Goal: Task Accomplishment & Management: Use online tool/utility

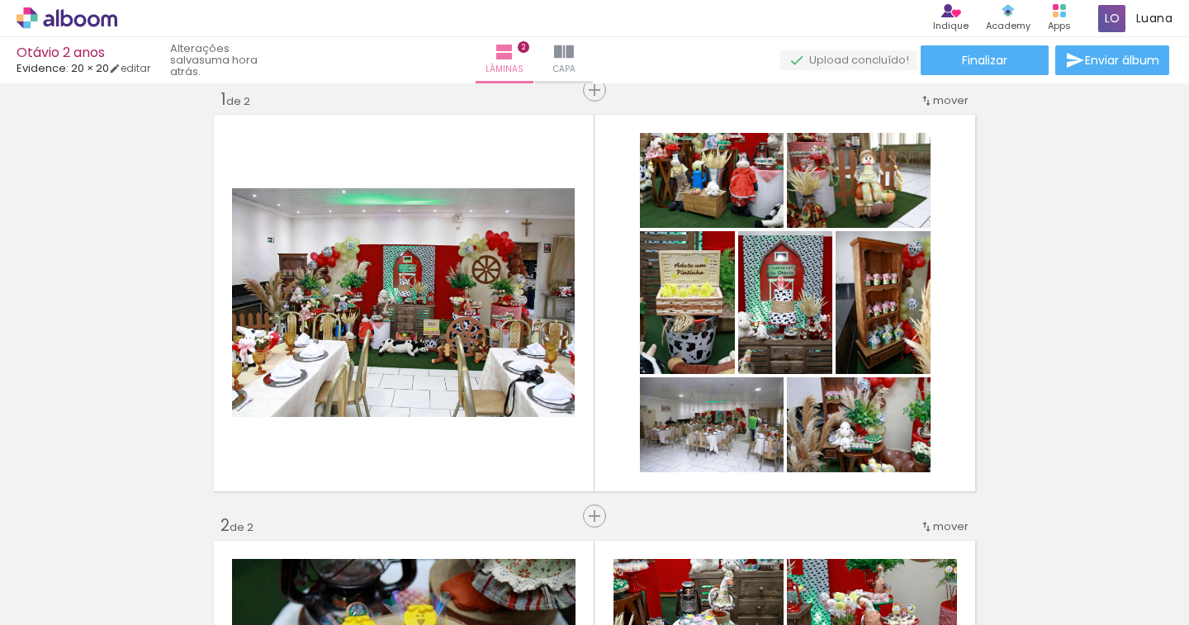
scroll to position [0, 706]
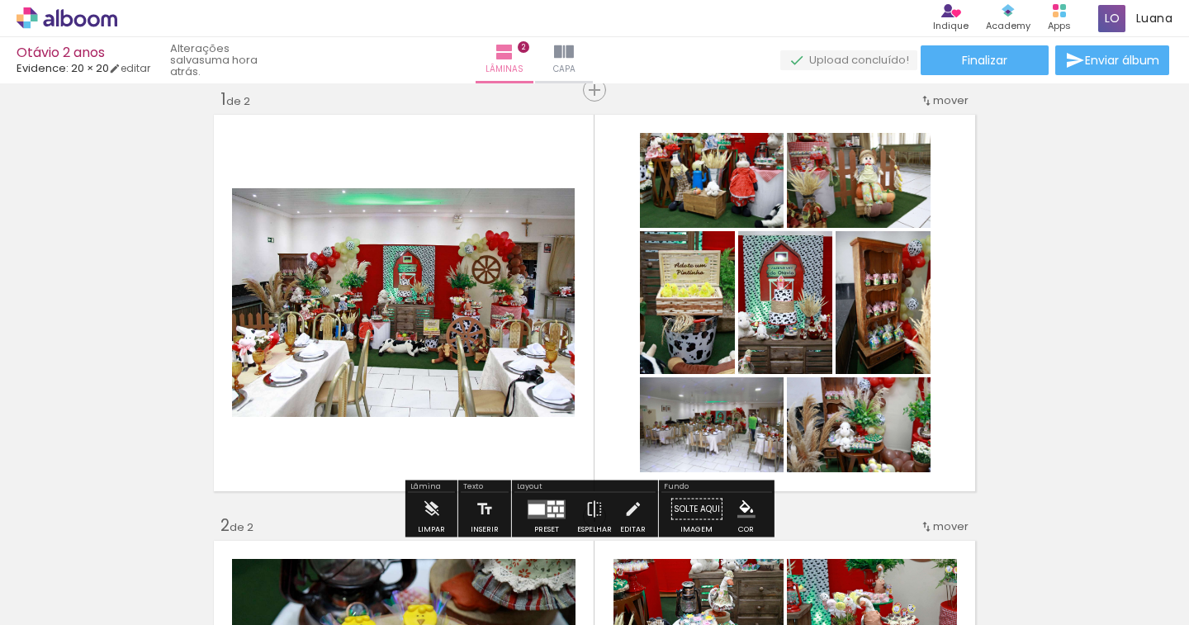
drag, startPoint x: 534, startPoint y: 514, endPoint x: 802, endPoint y: 211, distance: 405.3
click at [534, 514] on quentale-layouter at bounding box center [547, 508] width 38 height 19
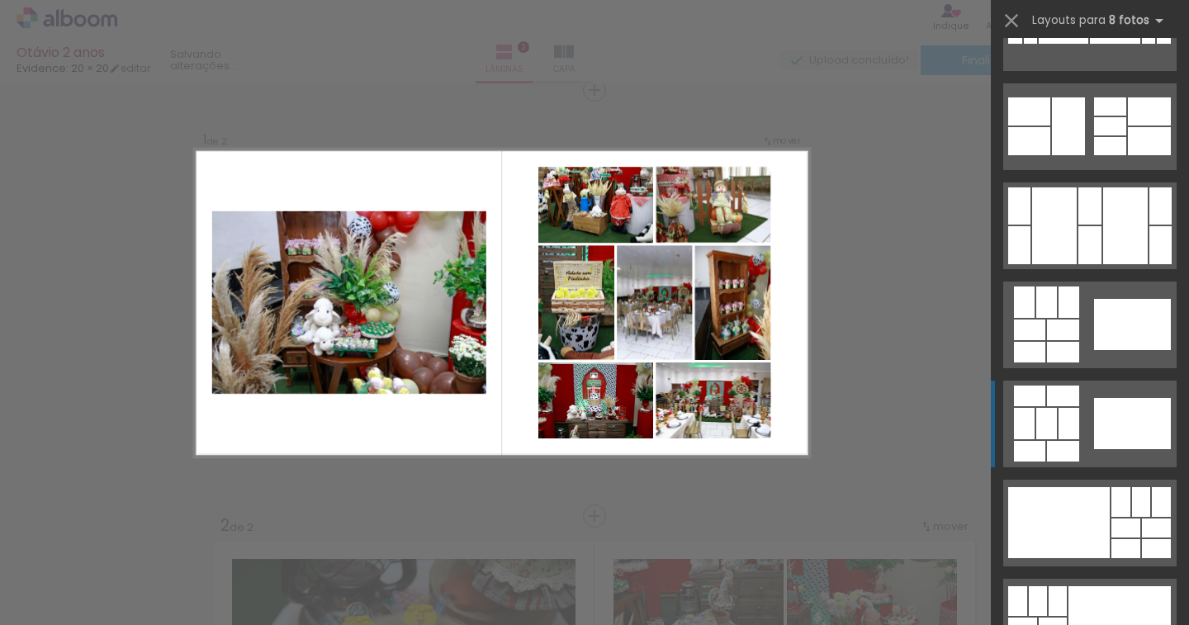
scroll to position [3467, 0]
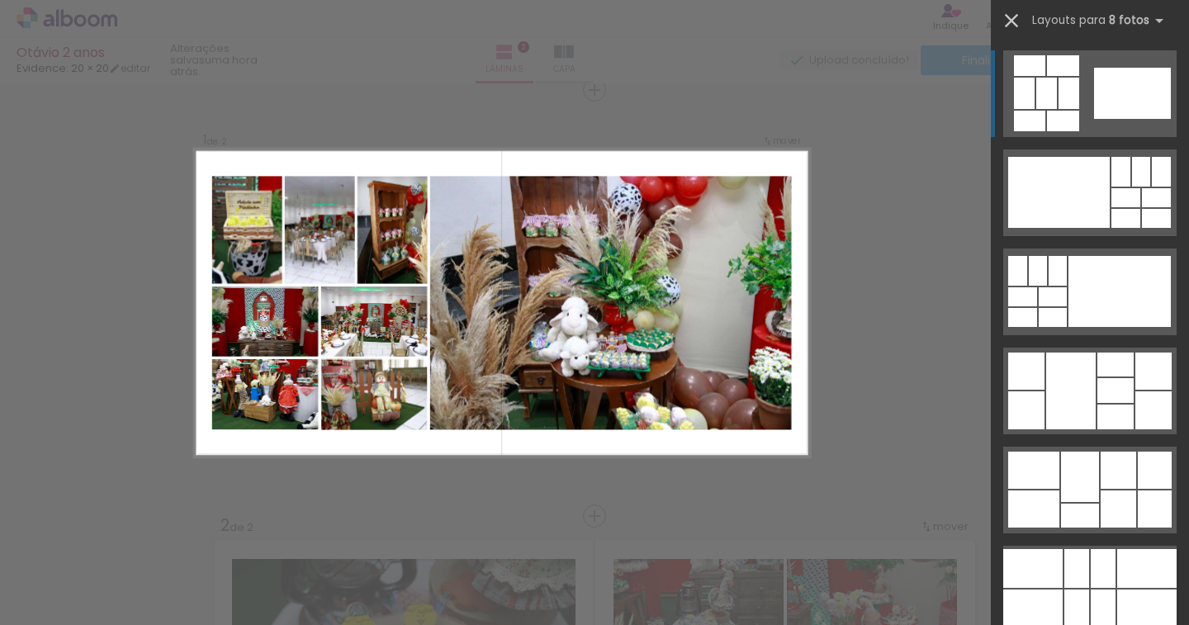
click at [1013, 20] on iron-icon at bounding box center [1011, 20] width 23 height 23
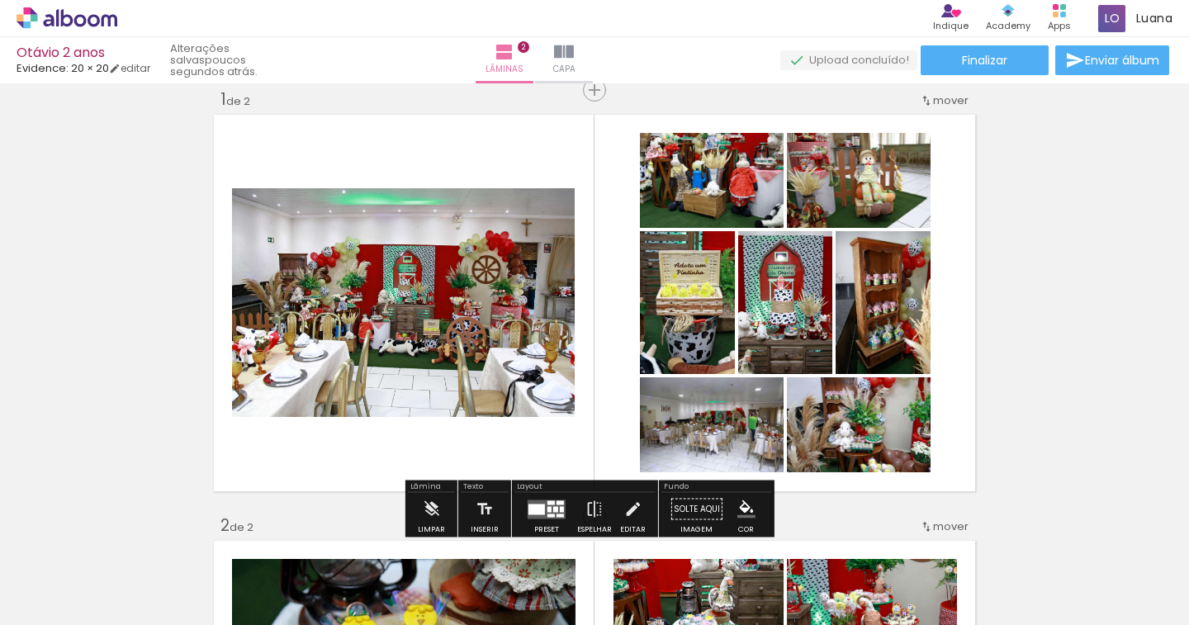
click at [554, 506] on quentale-layouter at bounding box center [547, 508] width 38 height 19
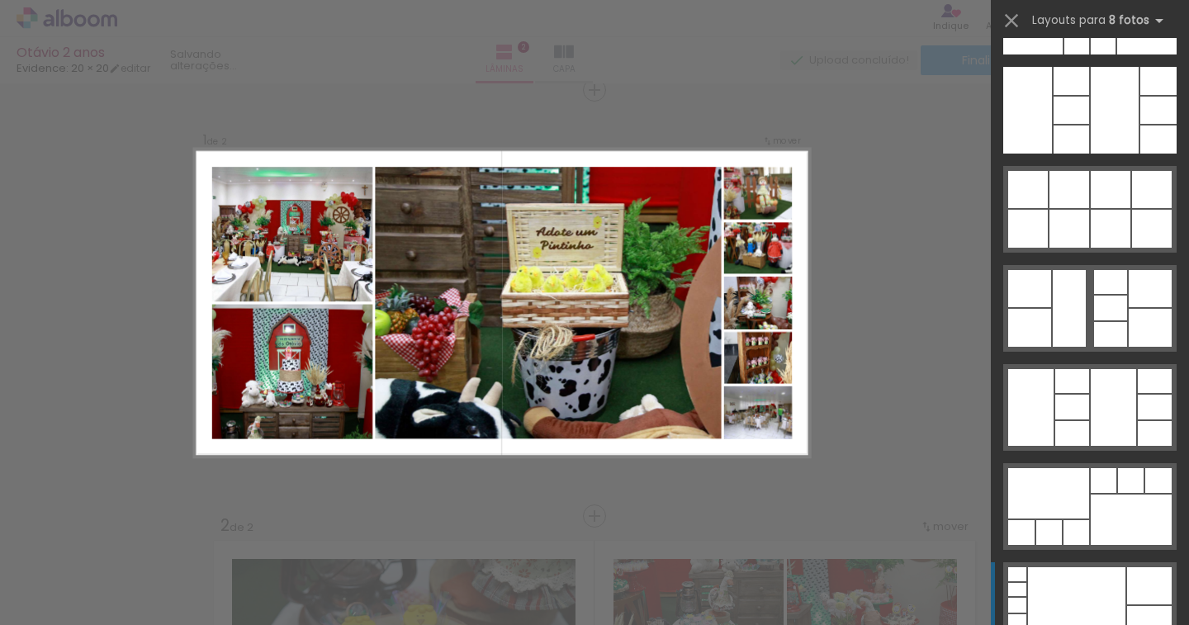
scroll to position [8725, 0]
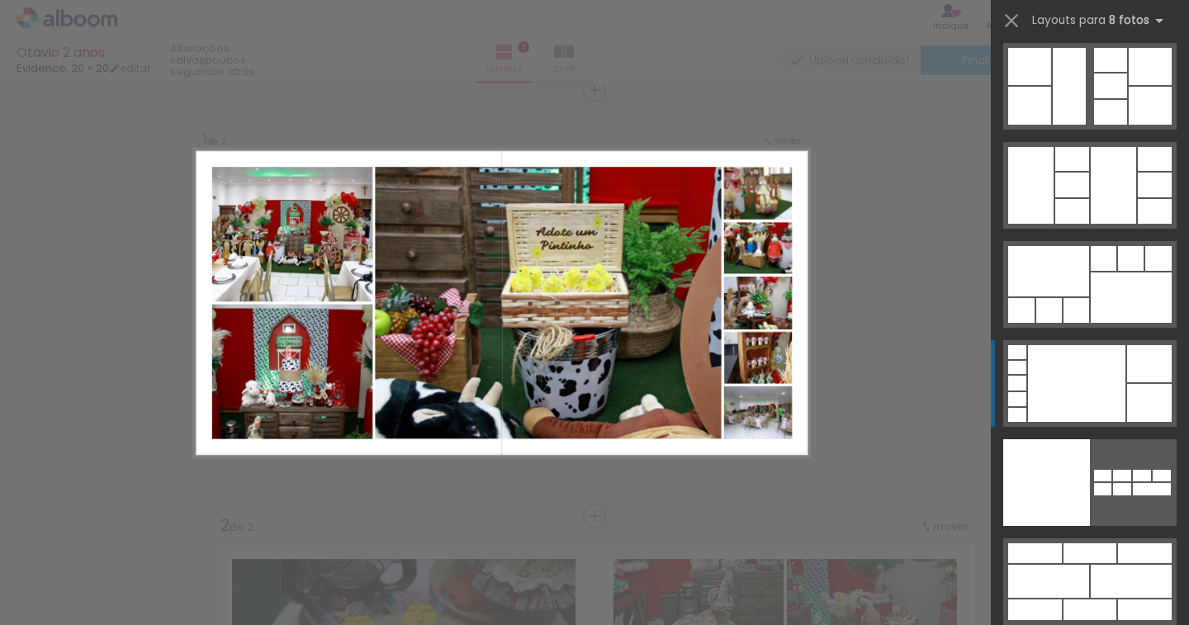
click at [1081, 406] on div at bounding box center [1076, 383] width 97 height 77
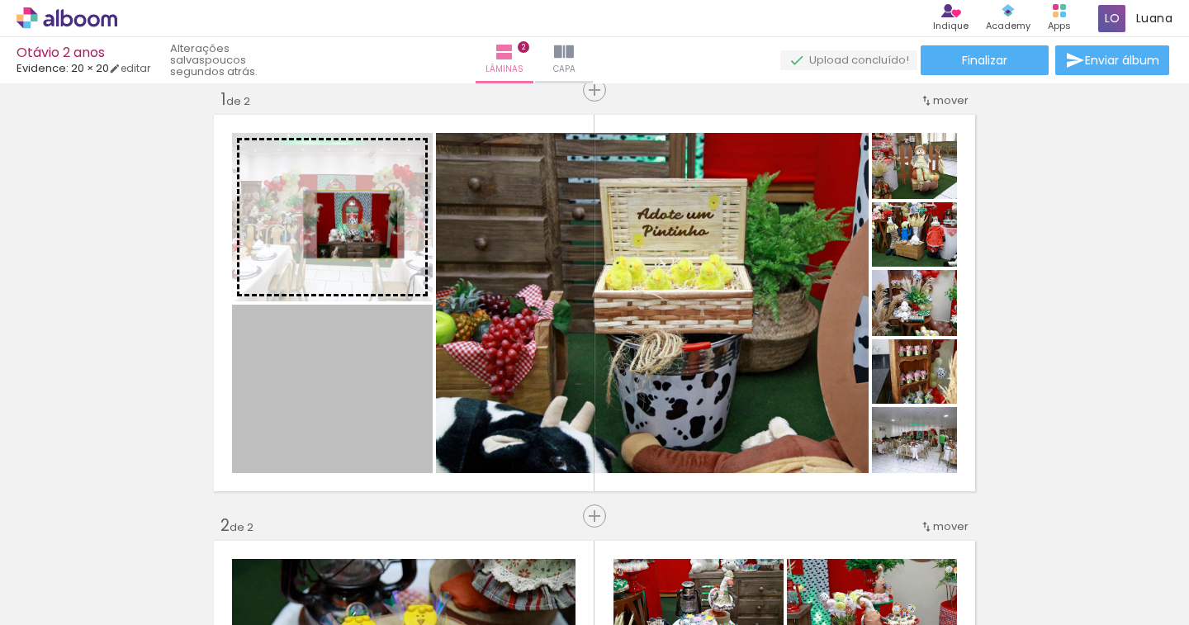
drag, startPoint x: 364, startPoint y: 381, endPoint x: 350, endPoint y: 225, distance: 157.5
click at [0, 0] on slot at bounding box center [0, 0] width 0 height 0
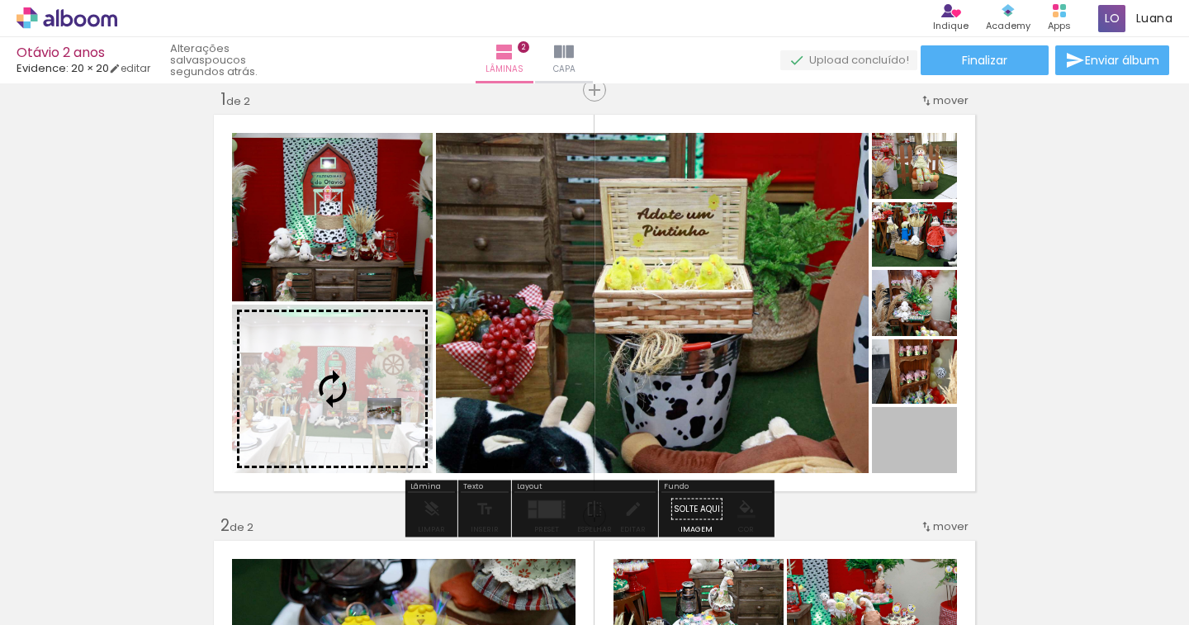
drag, startPoint x: 928, startPoint y: 438, endPoint x: 377, endPoint y: 411, distance: 551.3
click at [0, 0] on slot at bounding box center [0, 0] width 0 height 0
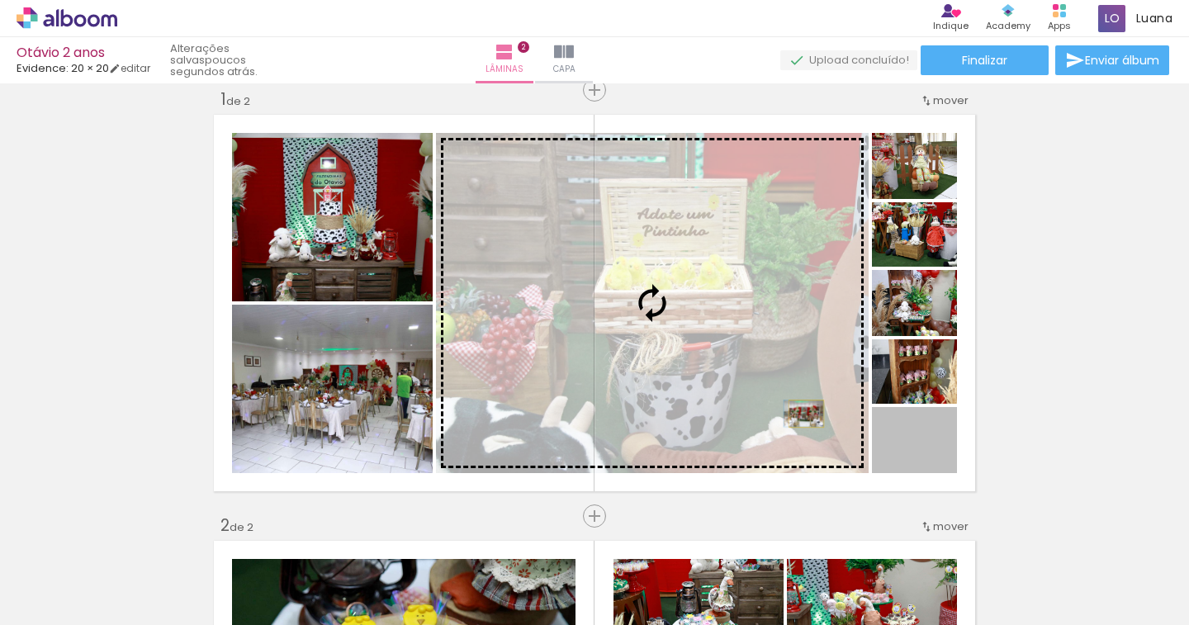
drag, startPoint x: 933, startPoint y: 459, endPoint x: 799, endPoint y: 414, distance: 141.2
click at [0, 0] on slot at bounding box center [0, 0] width 0 height 0
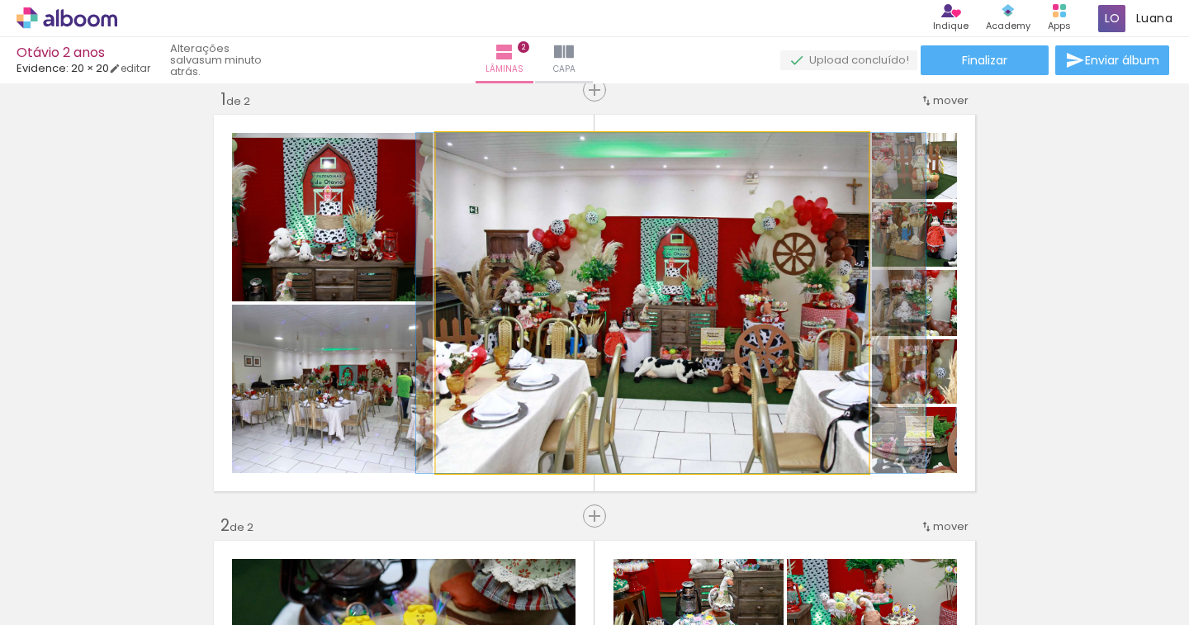
drag, startPoint x: 712, startPoint y: 368, endPoint x: 731, endPoint y: 365, distance: 19.3
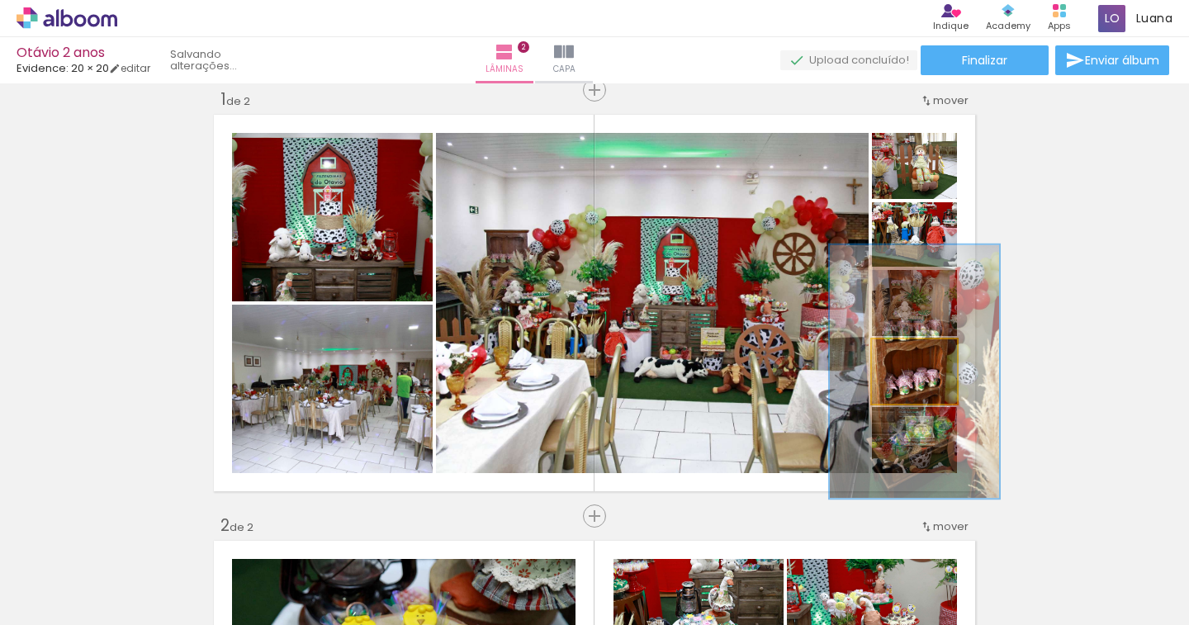
click at [930, 369] on div at bounding box center [921, 356] width 32 height 26
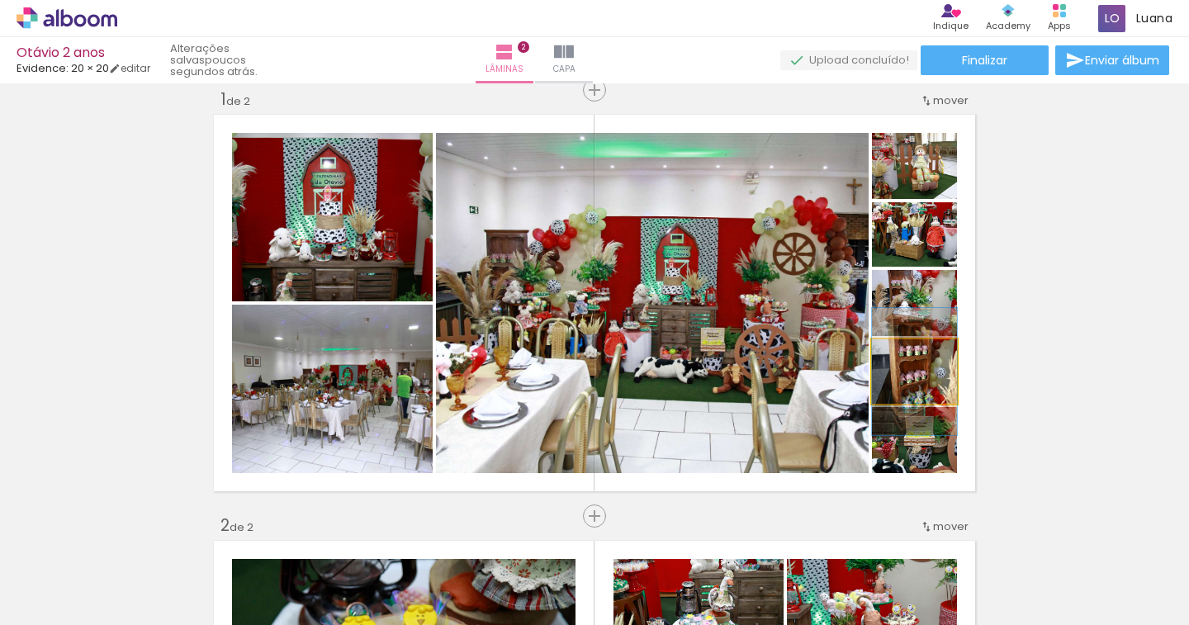
drag, startPoint x: 929, startPoint y: 355, endPoint x: 883, endPoint y: 358, distance: 45.5
type paper-slider "100"
click at [892, 358] on div at bounding box center [905, 356] width 26 height 26
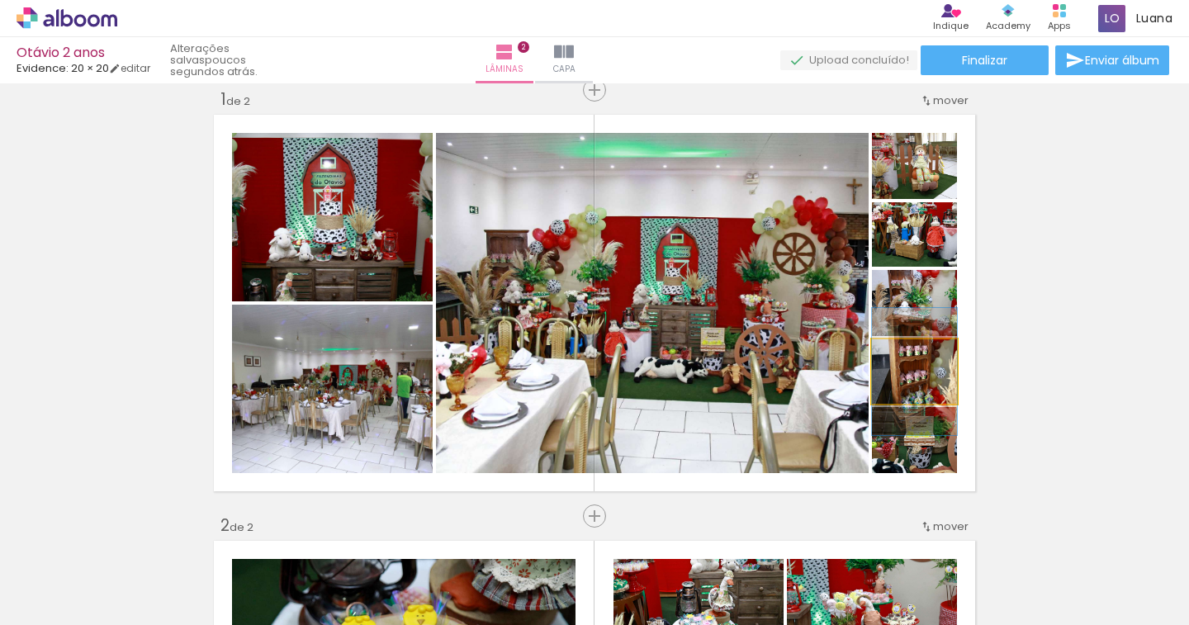
click at [940, 383] on quentale-photo at bounding box center [914, 371] width 85 height 64
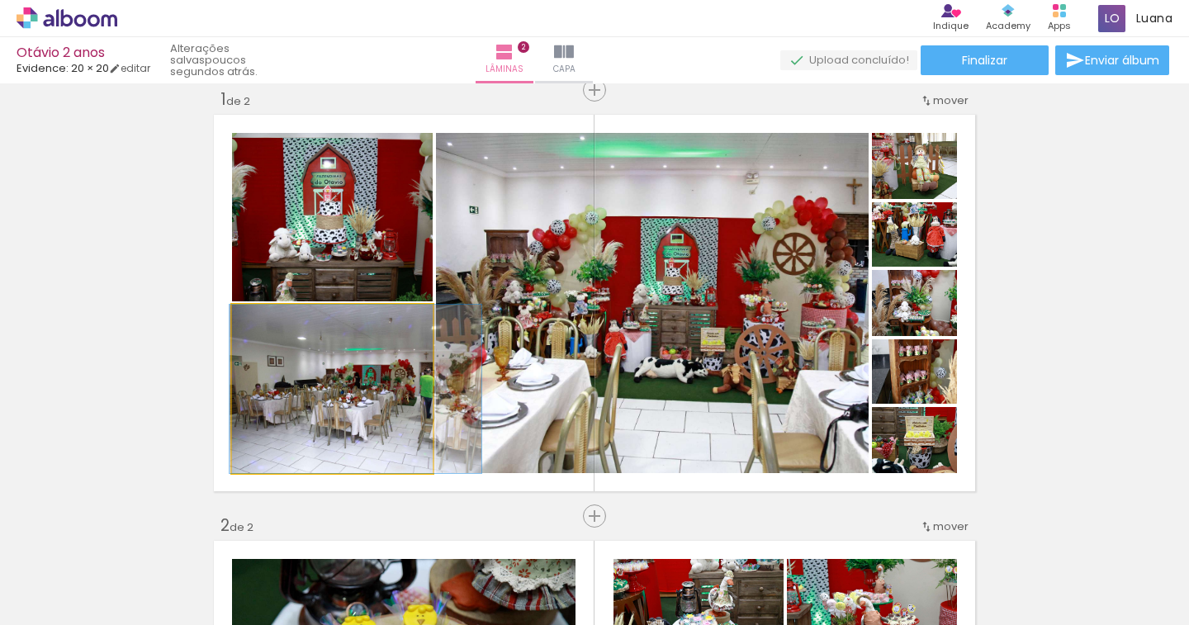
drag, startPoint x: 350, startPoint y: 409, endPoint x: 373, endPoint y: 405, distance: 23.6
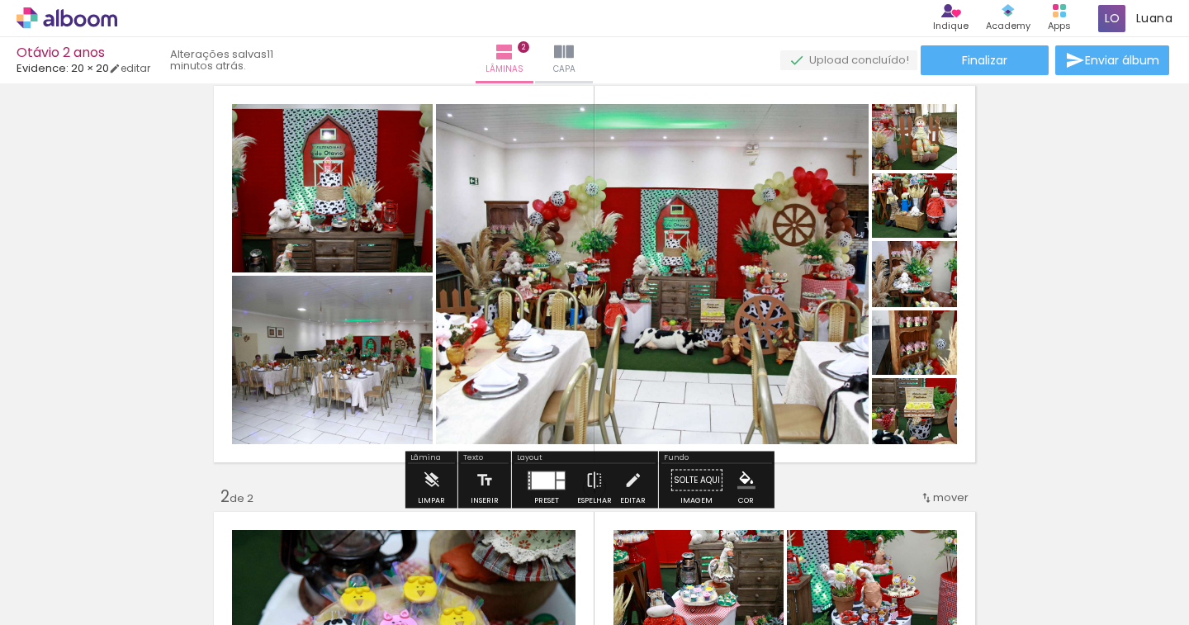
scroll to position [21, 0]
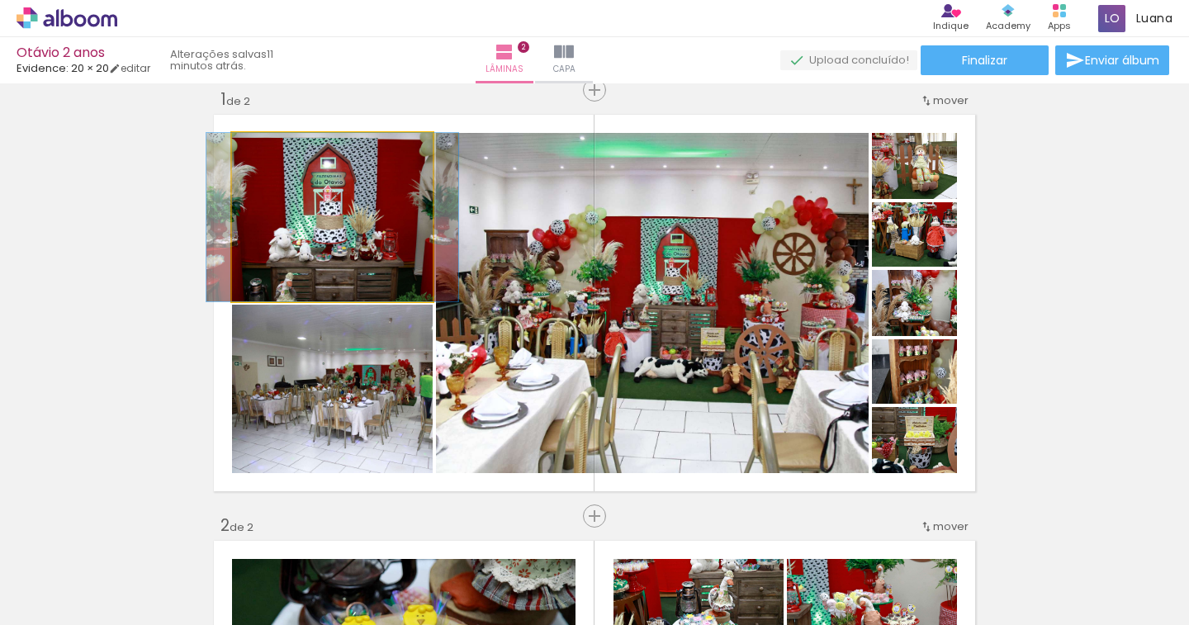
click at [403, 246] on quentale-photo at bounding box center [332, 217] width 201 height 168
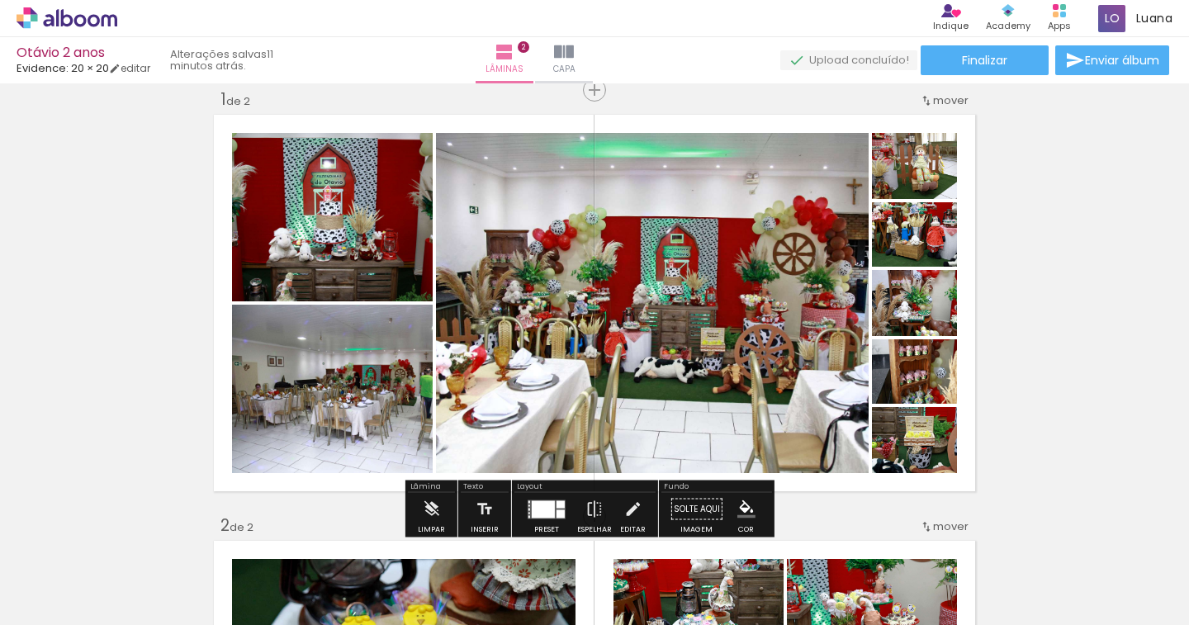
click at [403, 246] on quentale-photo at bounding box center [332, 217] width 201 height 168
click at [0, 0] on div at bounding box center [0, 0] width 0 height 0
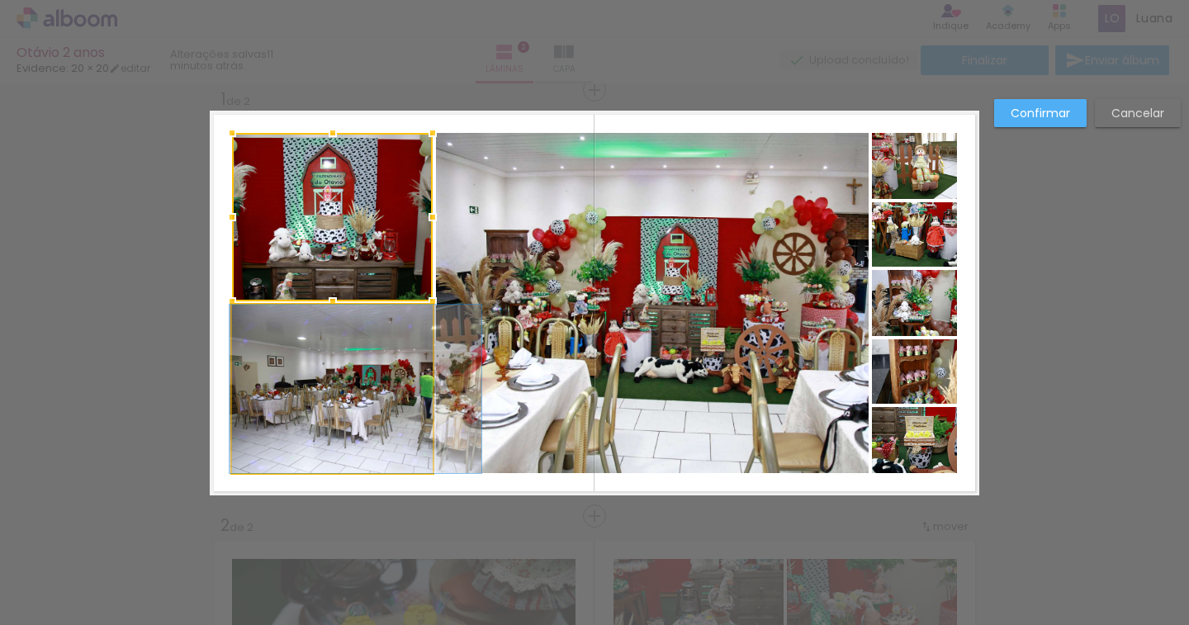
click at [399, 349] on quentale-photo at bounding box center [332, 389] width 201 height 168
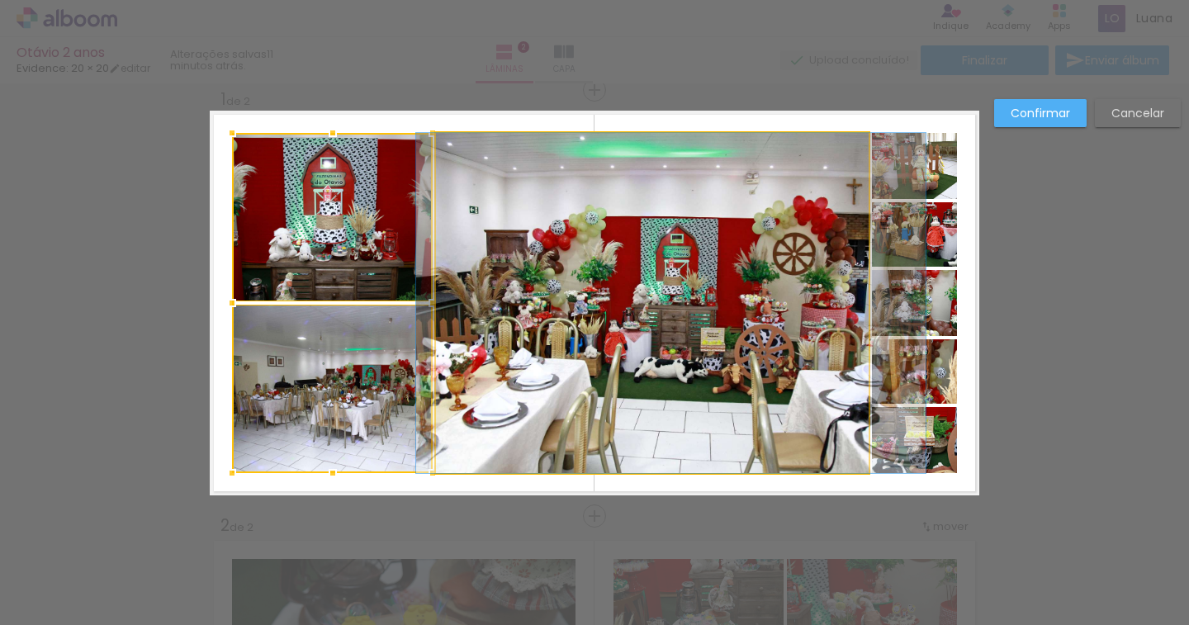
click at [562, 350] on quentale-photo at bounding box center [652, 303] width 433 height 340
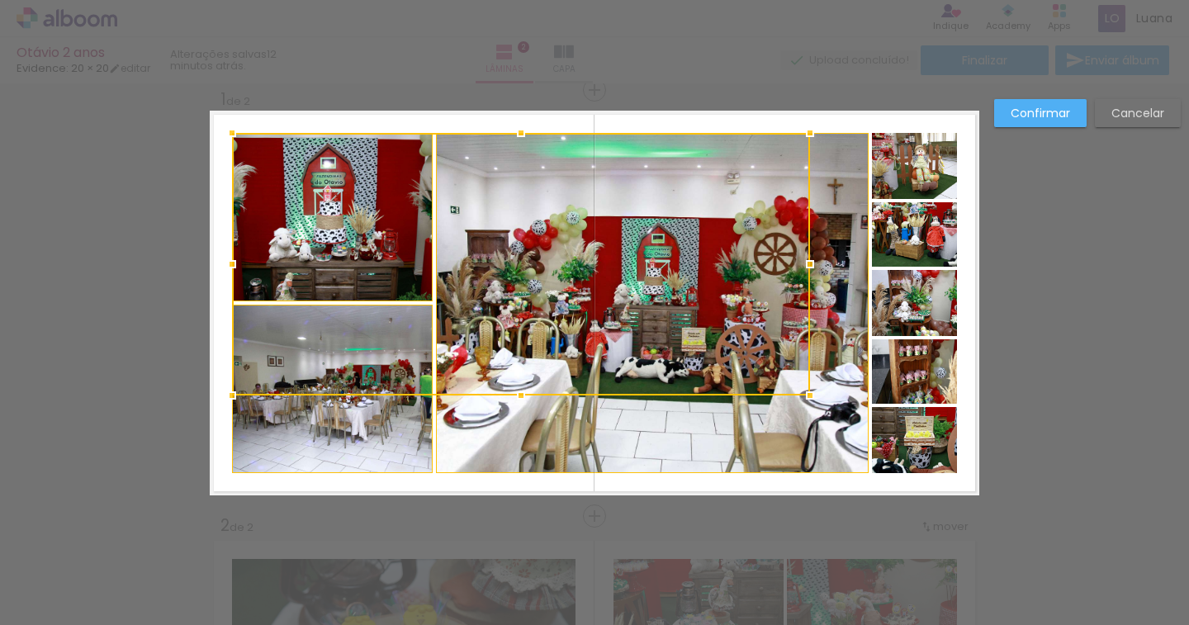
drag, startPoint x: 868, startPoint y: 478, endPoint x: 750, endPoint y: 313, distance: 203.0
click at [750, 313] on div at bounding box center [521, 264] width 578 height 263
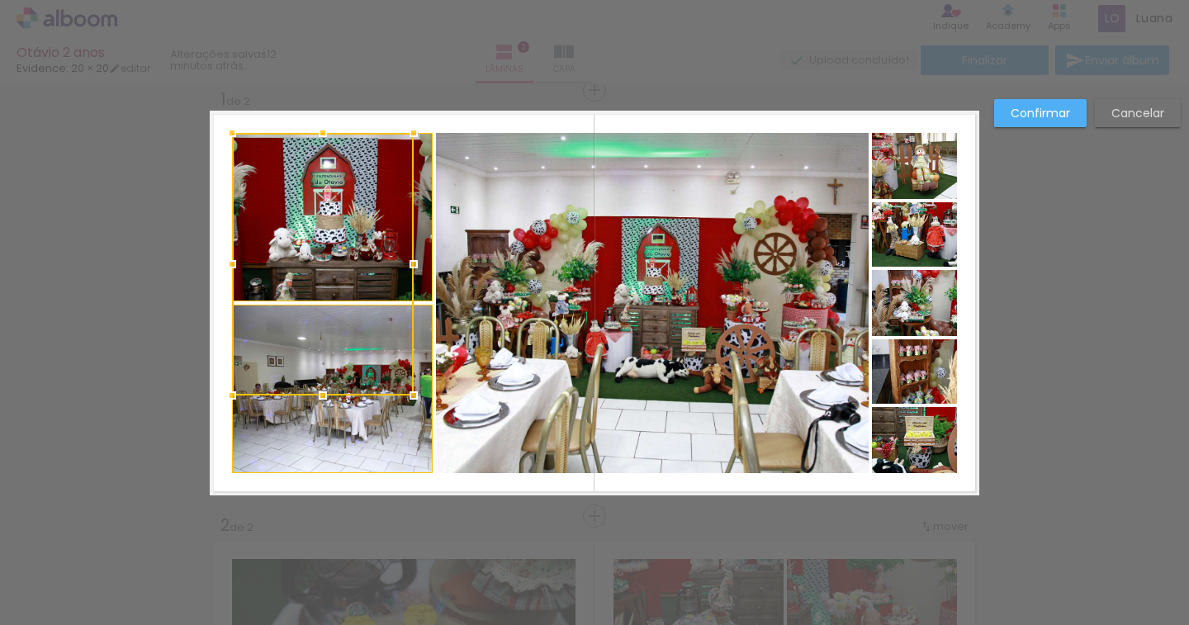
scroll to position [0, 0]
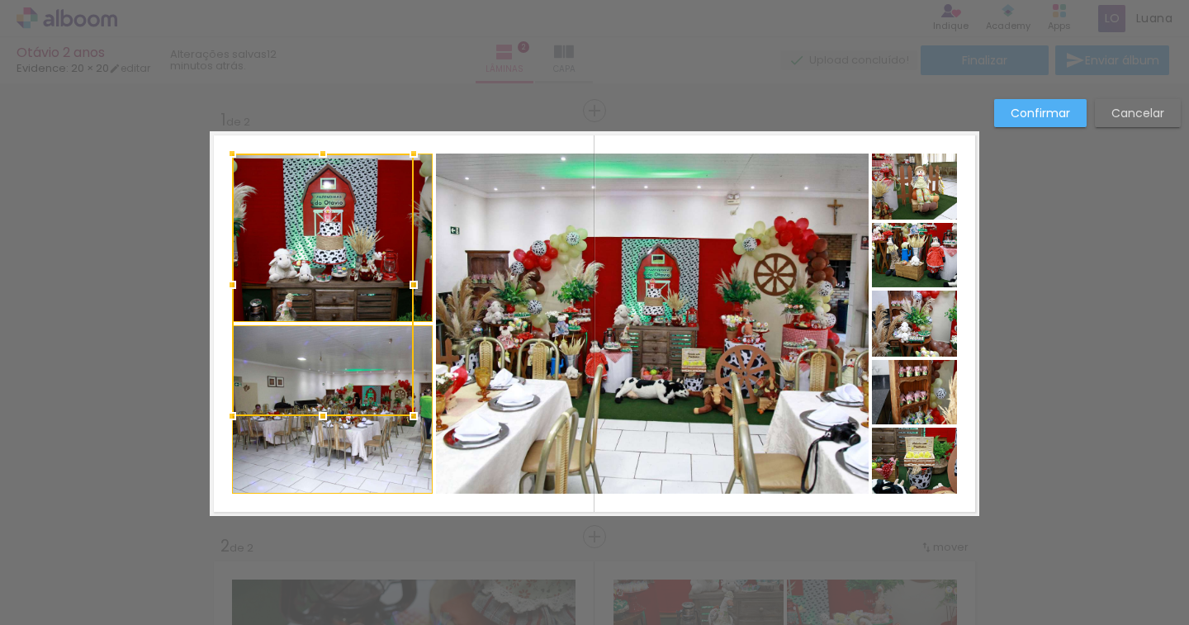
click at [0, 0] on slot "Cancelar" at bounding box center [0, 0] width 0 height 0
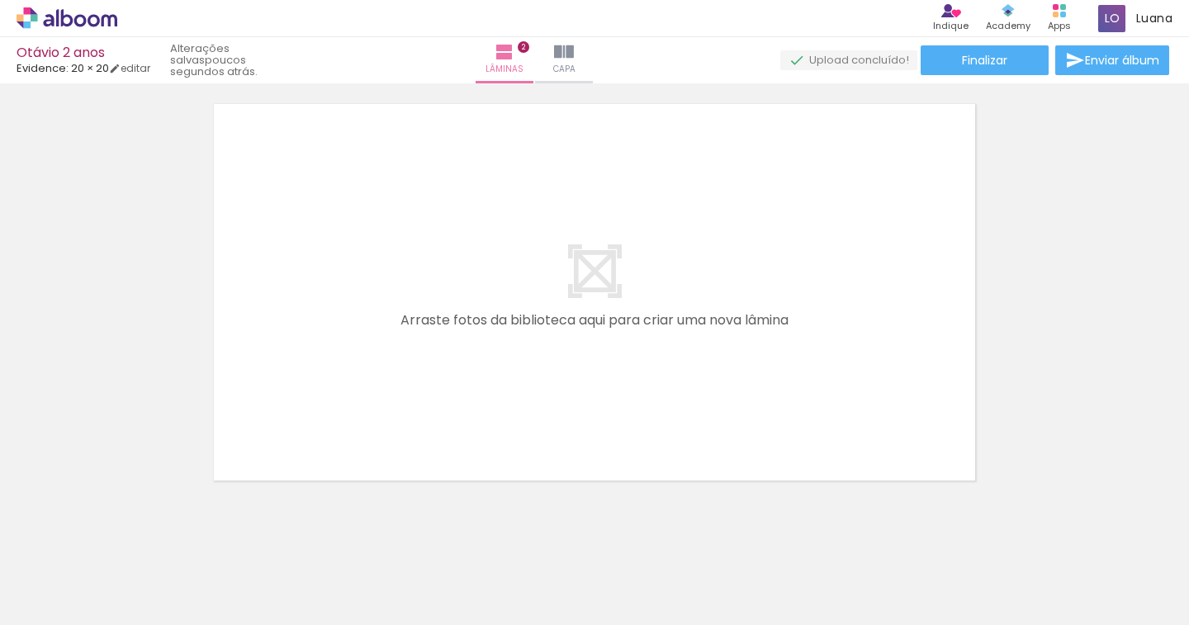
scroll to position [0, 1421]
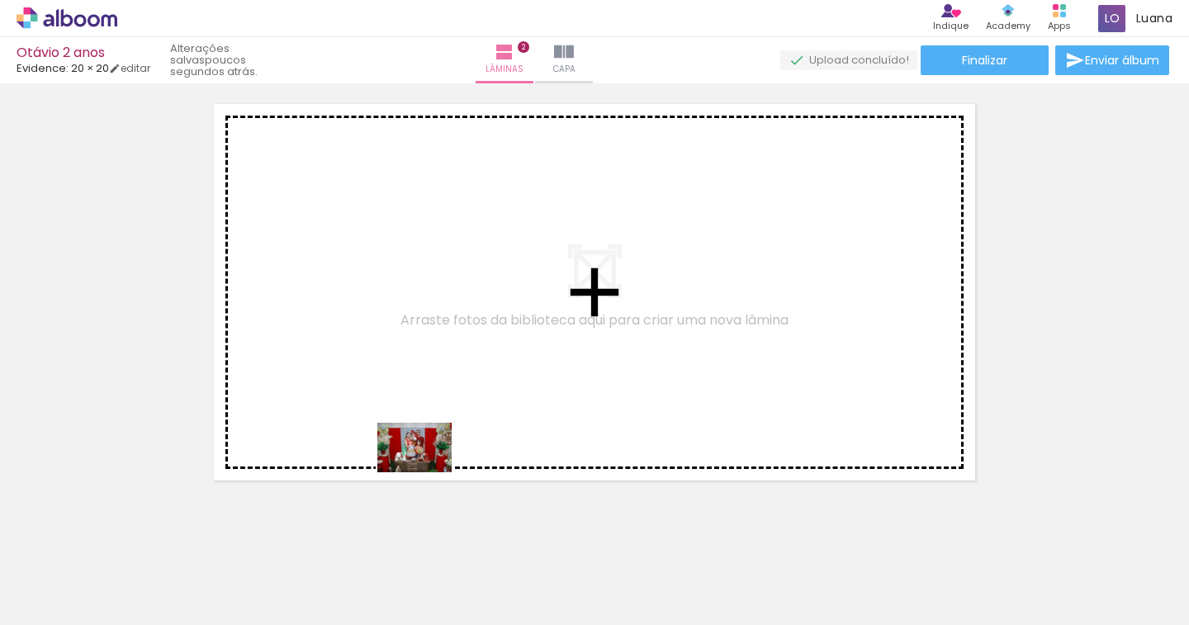
drag, startPoint x: 405, startPoint y: 585, endPoint x: 427, endPoint y: 472, distance: 115.3
click at [427, 472] on quentale-workspace at bounding box center [594, 312] width 1189 height 625
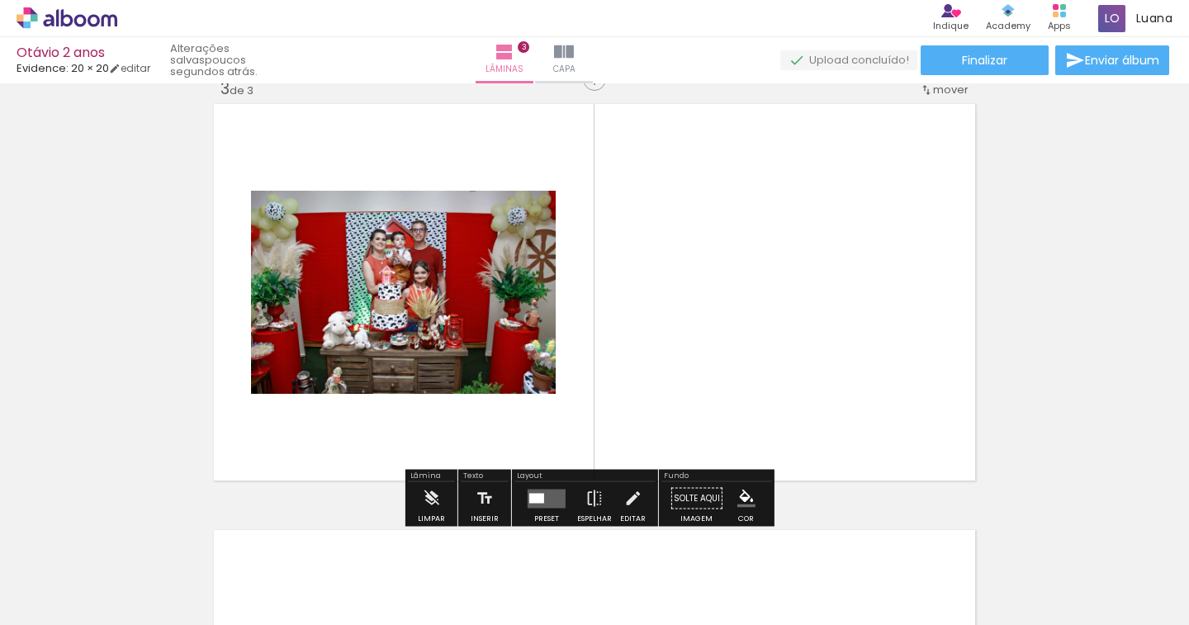
scroll to position [873, 0]
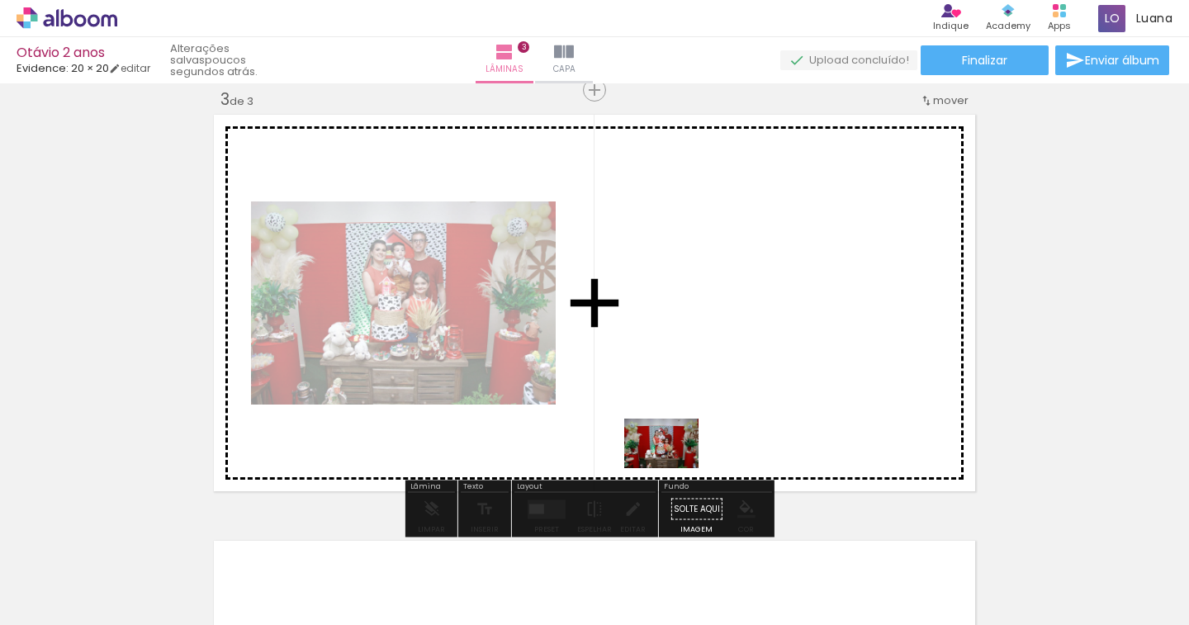
drag, startPoint x: 528, startPoint y: 574, endPoint x: 676, endPoint y: 464, distance: 184.1
click at [676, 464] on quentale-workspace at bounding box center [594, 312] width 1189 height 625
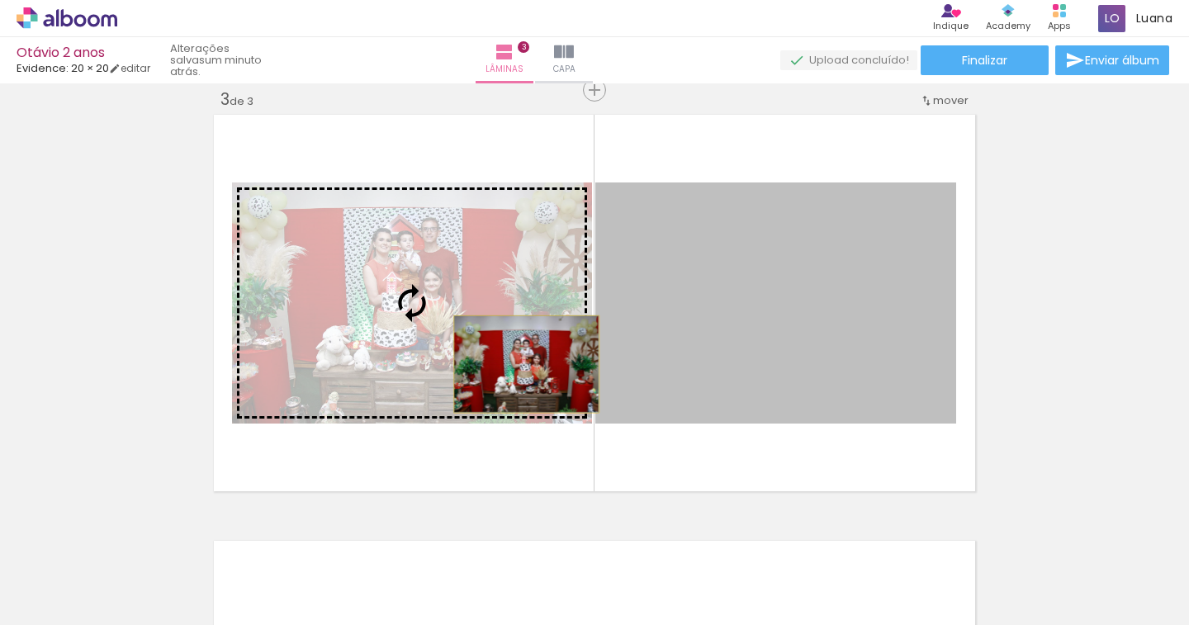
drag, startPoint x: 731, startPoint y: 364, endPoint x: 519, endPoint y: 364, distance: 211.3
click at [0, 0] on slot at bounding box center [0, 0] width 0 height 0
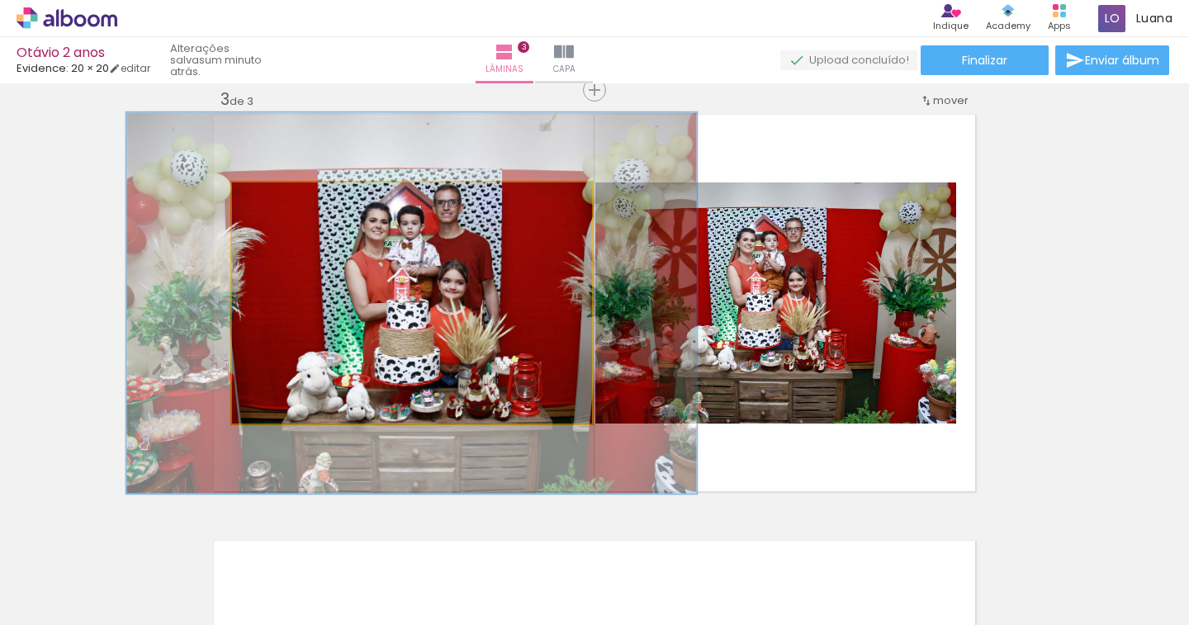
drag, startPoint x: 268, startPoint y: 207, endPoint x: 301, endPoint y: 216, distance: 34.2
type paper-slider "158"
click at [301, 216] on quentale-photo at bounding box center [412, 302] width 360 height 241
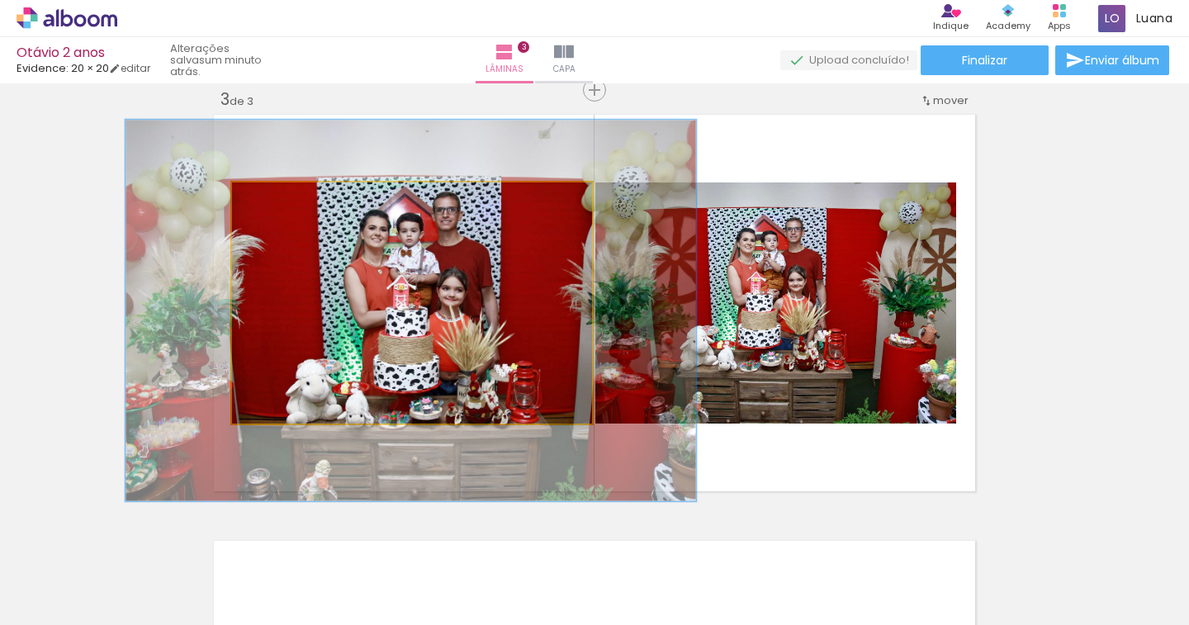
drag, startPoint x: 554, startPoint y: 295, endPoint x: 552, endPoint y: 303, distance: 8.4
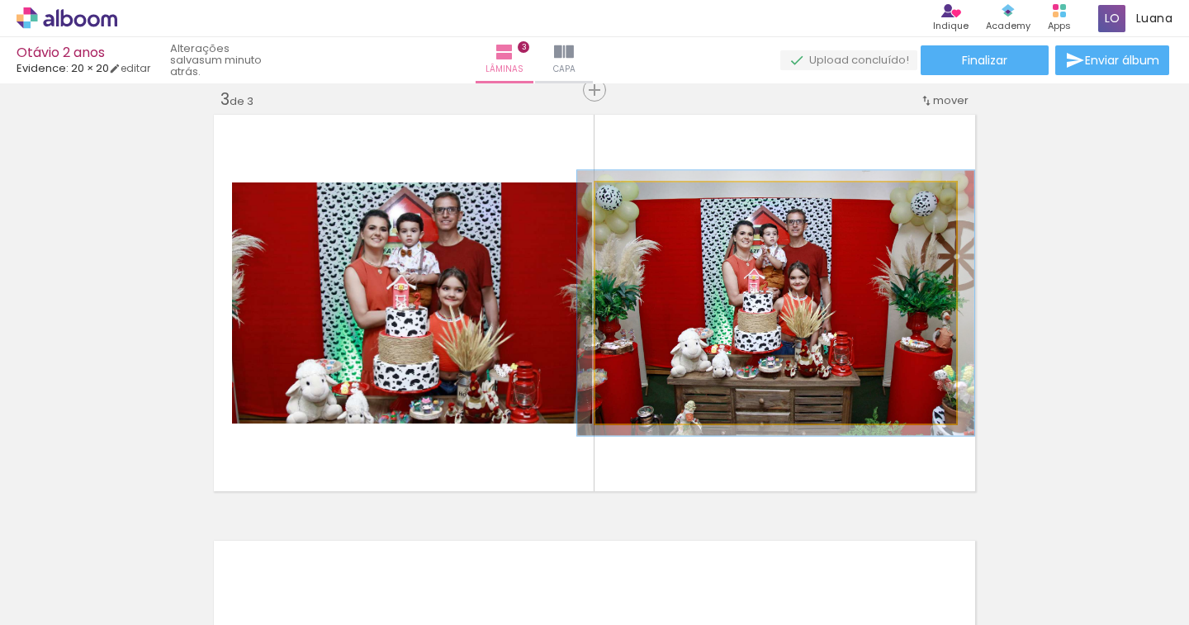
type paper-slider "110"
click at [640, 201] on div at bounding box center [640, 200] width 26 height 26
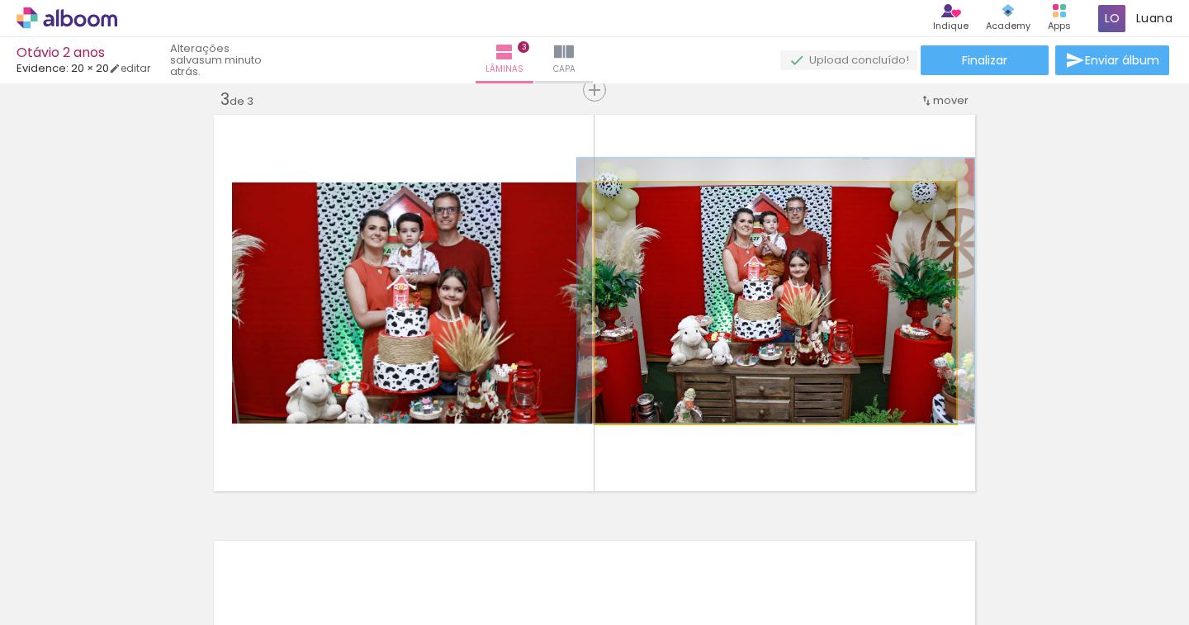
drag, startPoint x: 850, startPoint y: 365, endPoint x: 850, endPoint y: 353, distance: 12.4
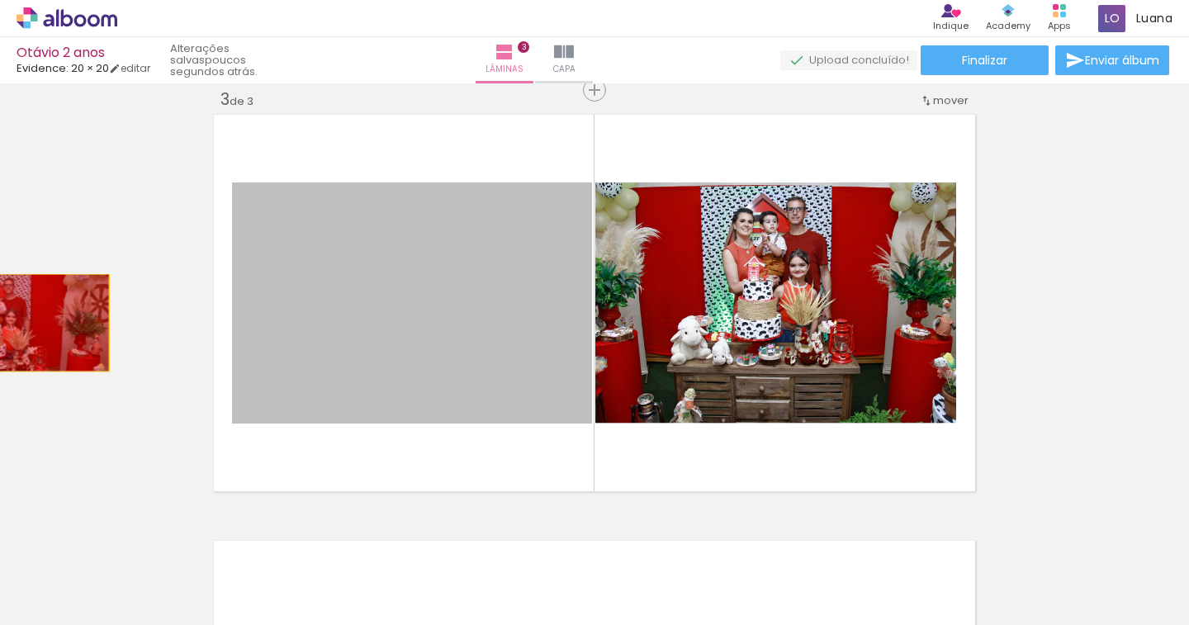
drag, startPoint x: 494, startPoint y: 338, endPoint x: 30, endPoint y: 323, distance: 465.0
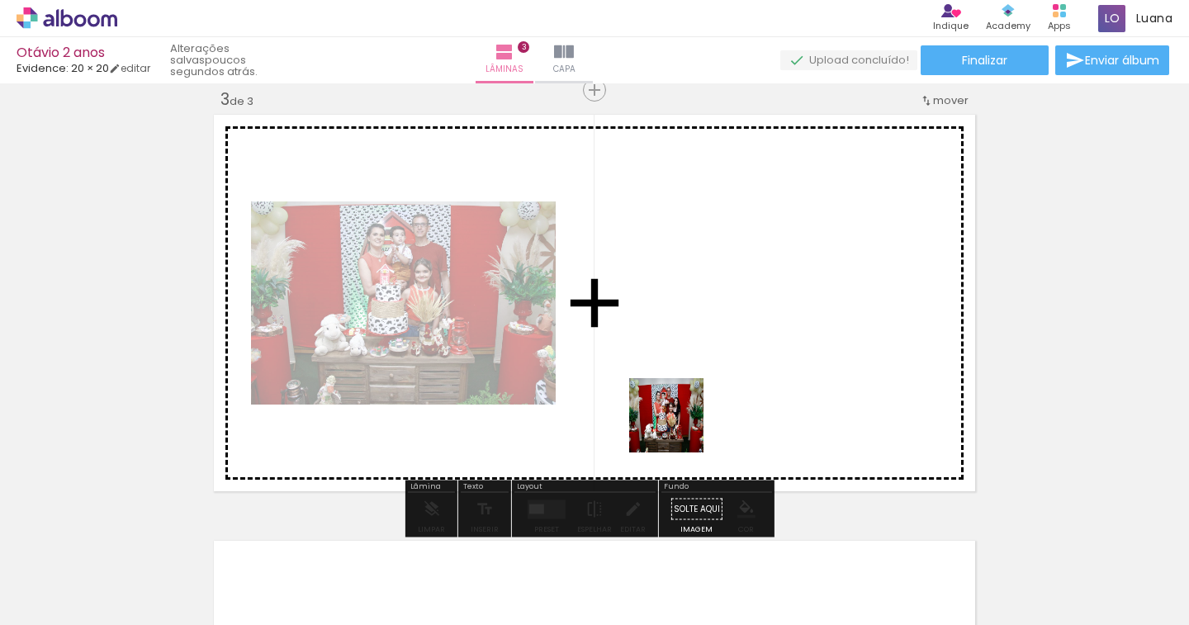
drag, startPoint x: 603, startPoint y: 562, endPoint x: 688, endPoint y: 418, distance: 167.2
click at [688, 418] on quentale-workspace at bounding box center [594, 312] width 1189 height 625
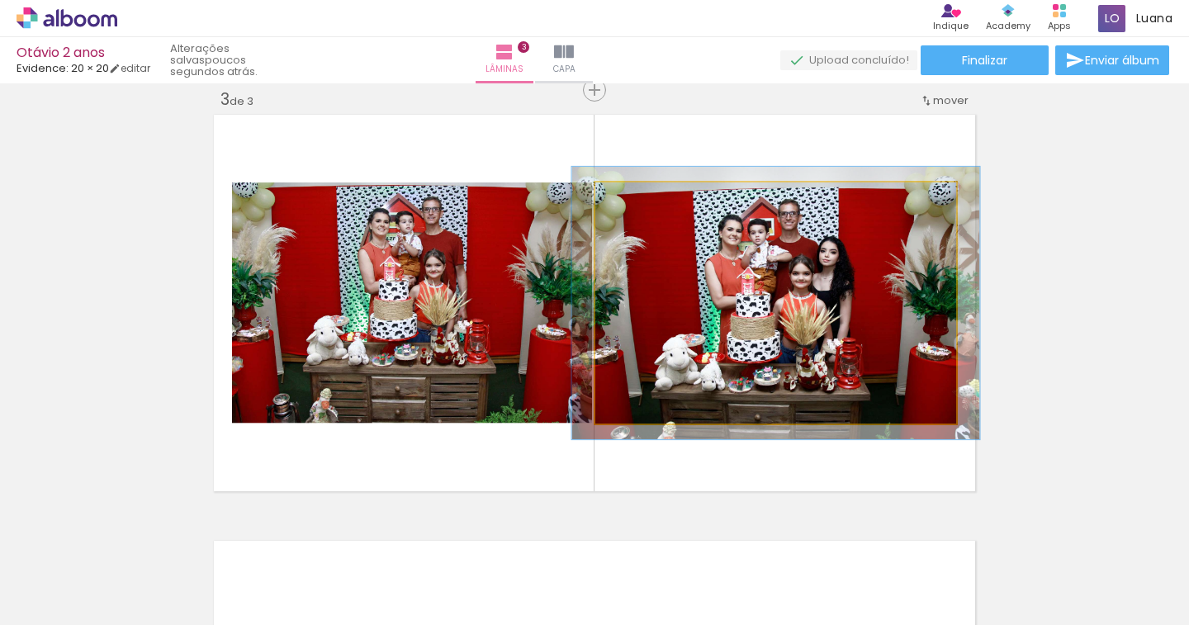
type paper-slider "113"
click at [639, 201] on div at bounding box center [641, 199] width 15 height 15
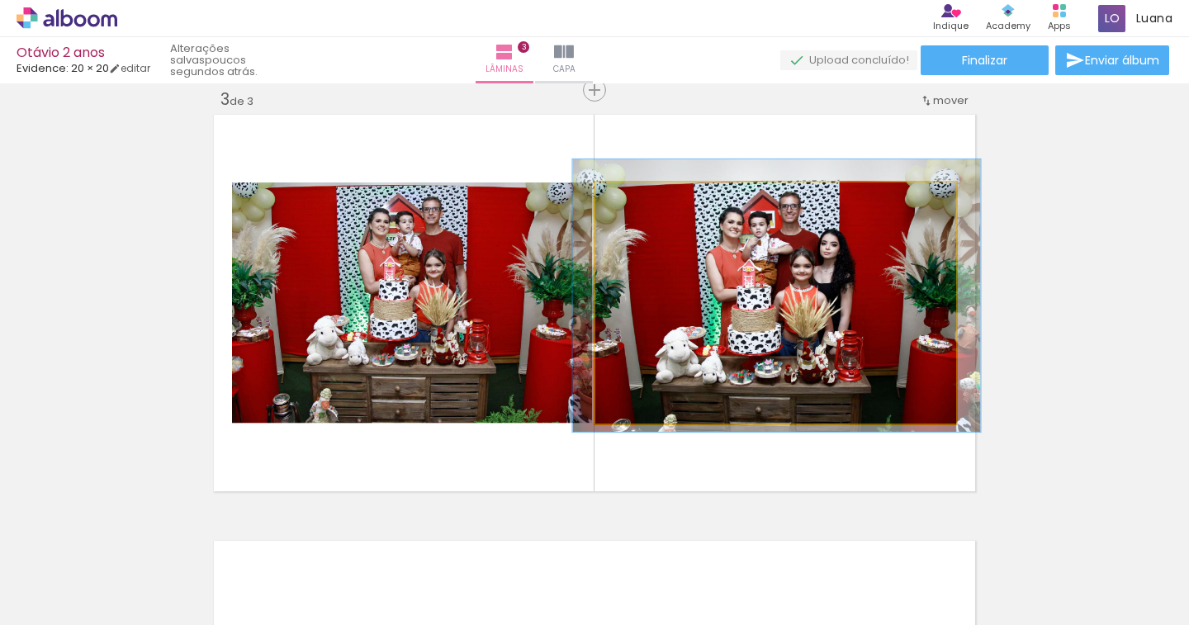
drag, startPoint x: 779, startPoint y: 296, endPoint x: 705, endPoint y: 294, distance: 74.3
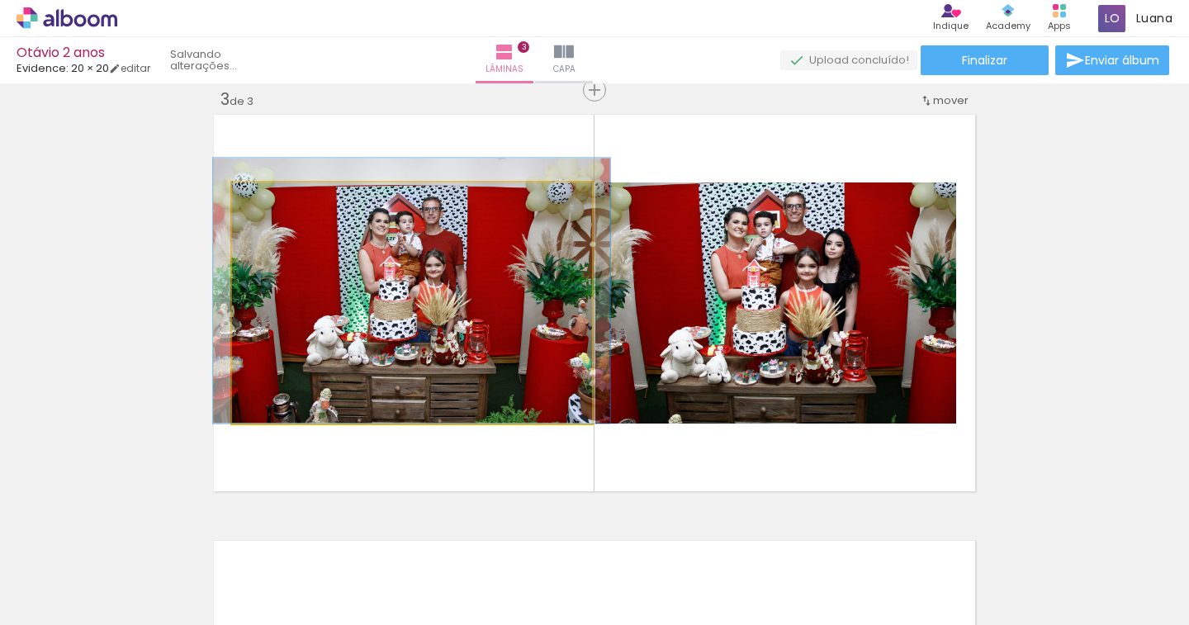
click at [507, 298] on quentale-photo at bounding box center [412, 302] width 360 height 241
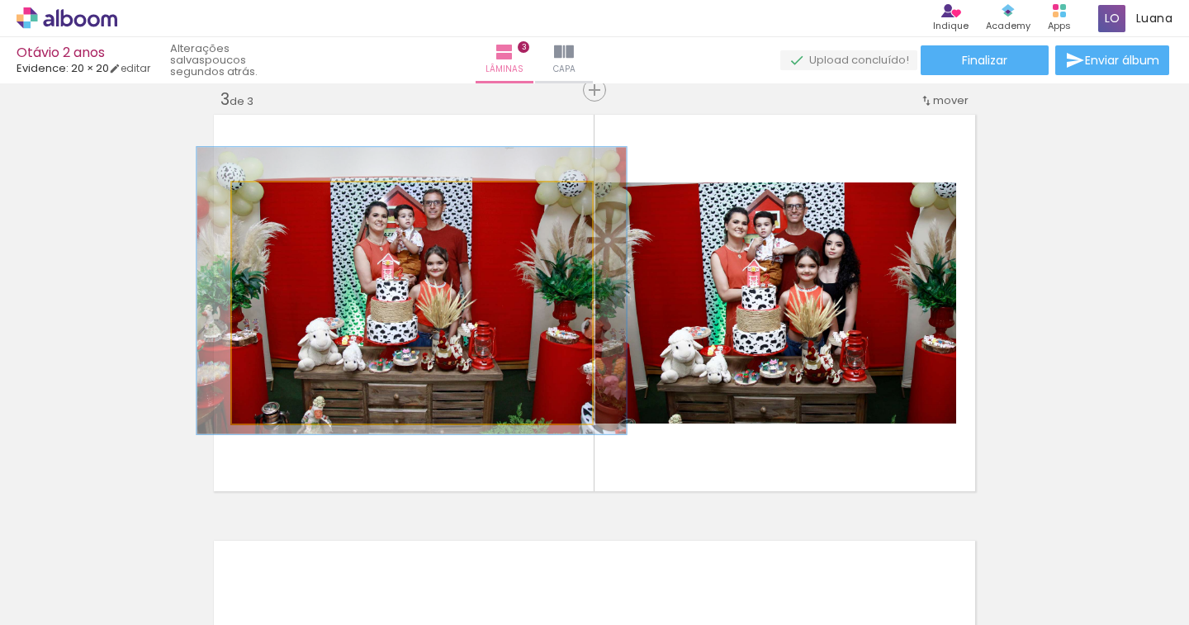
click at [286, 201] on div at bounding box center [283, 200] width 26 height 26
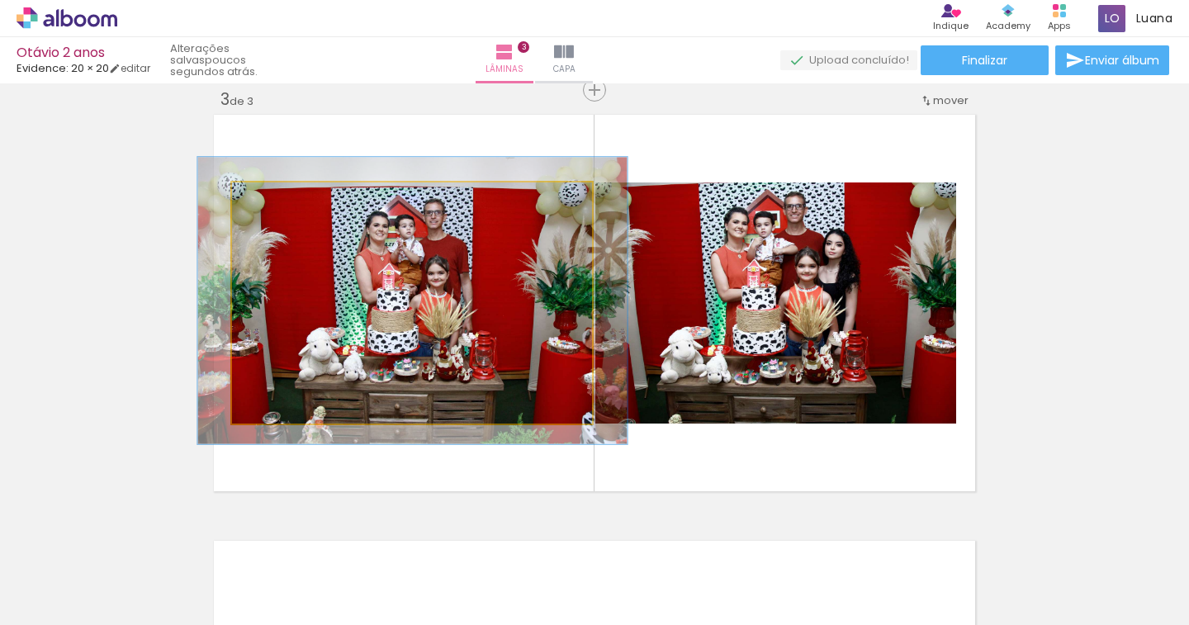
drag, startPoint x: 438, startPoint y: 256, endPoint x: 439, endPoint y: 266, distance: 9.9
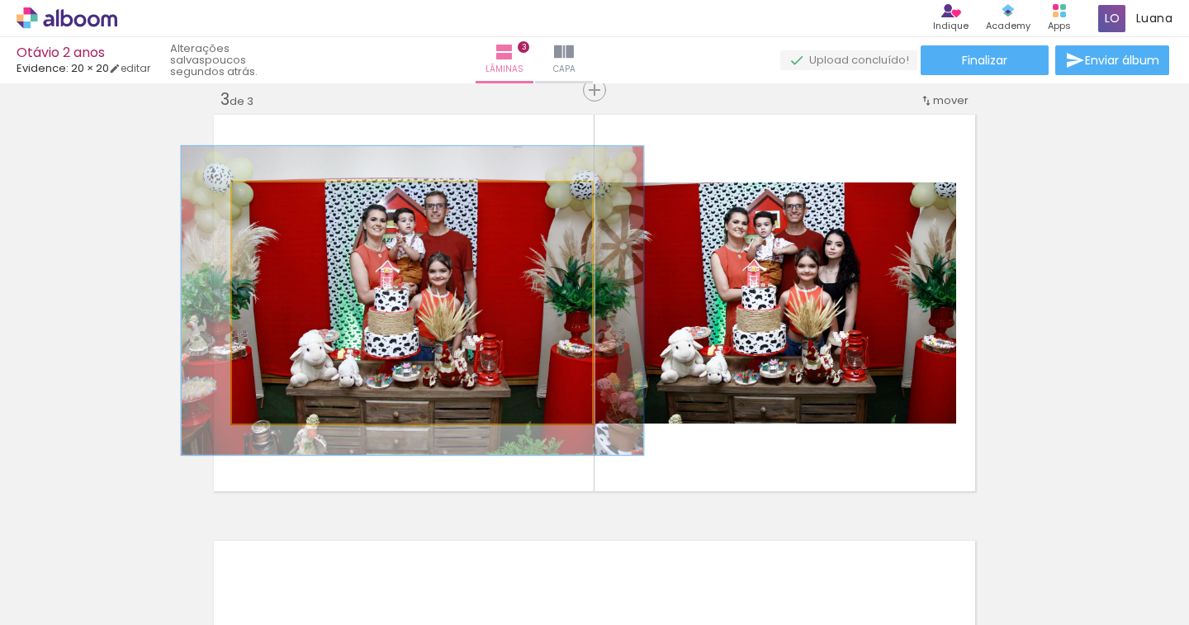
type paper-slider "128"
click at [290, 203] on div at bounding box center [289, 200] width 26 height 26
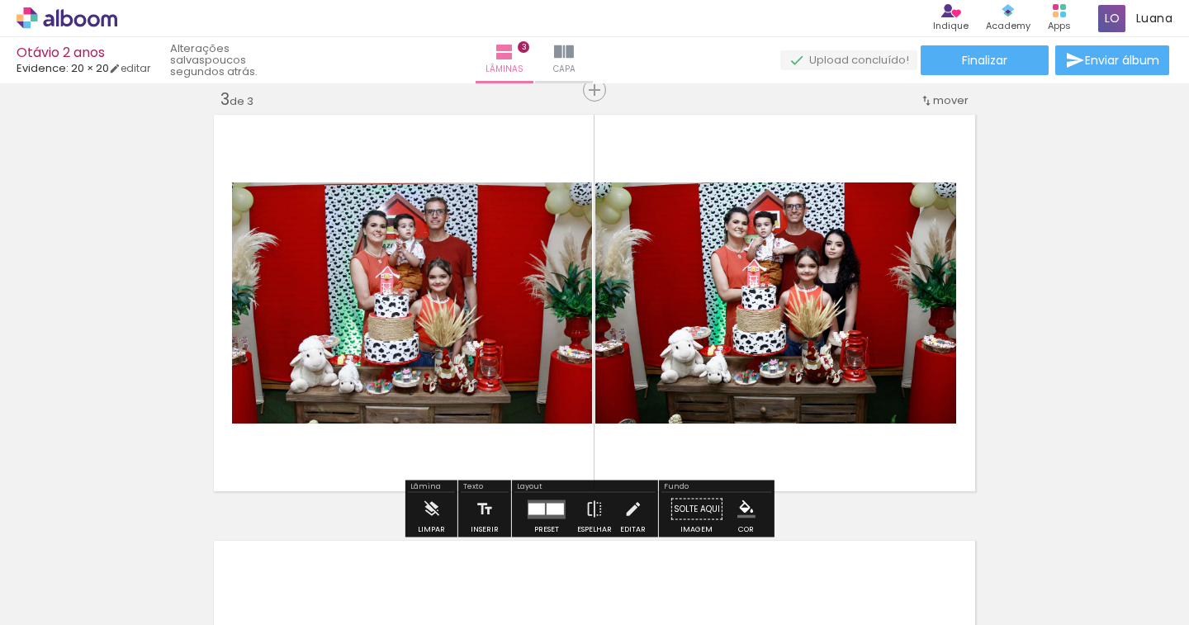
click at [1078, 248] on div "Inserir lâmina 1 de 3 Inserir lâmina 2 de 3 Inserir lâmina 3 de 3" at bounding box center [594, 69] width 1189 height 1705
click at [529, 509] on div at bounding box center [536, 509] width 17 height 12
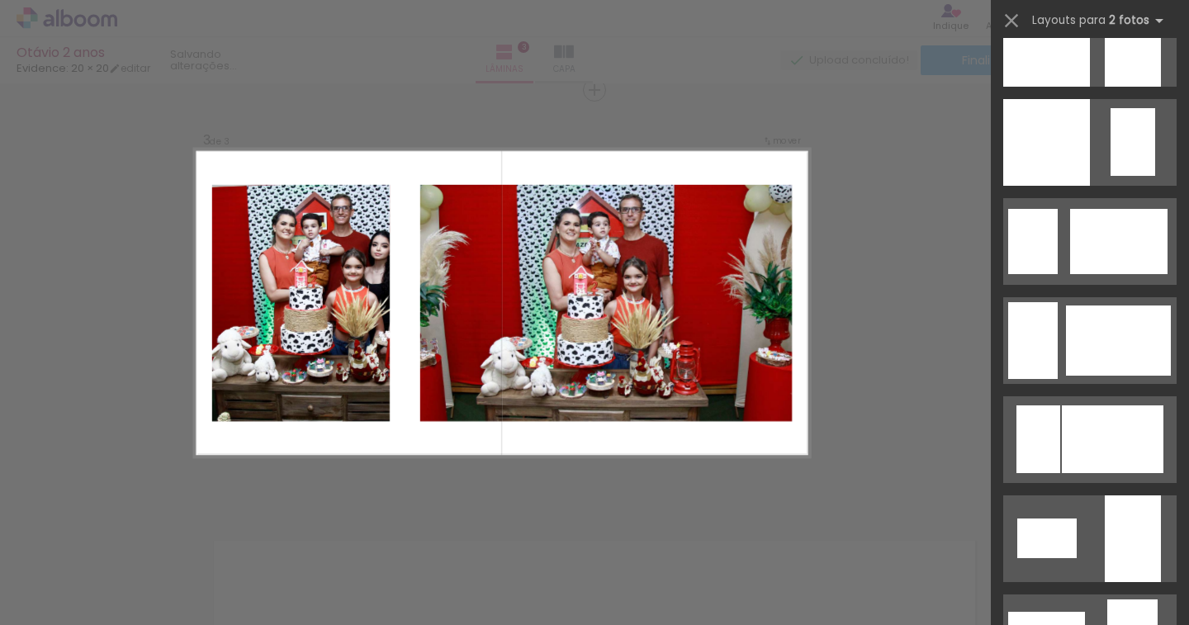
scroll to position [2477, 0]
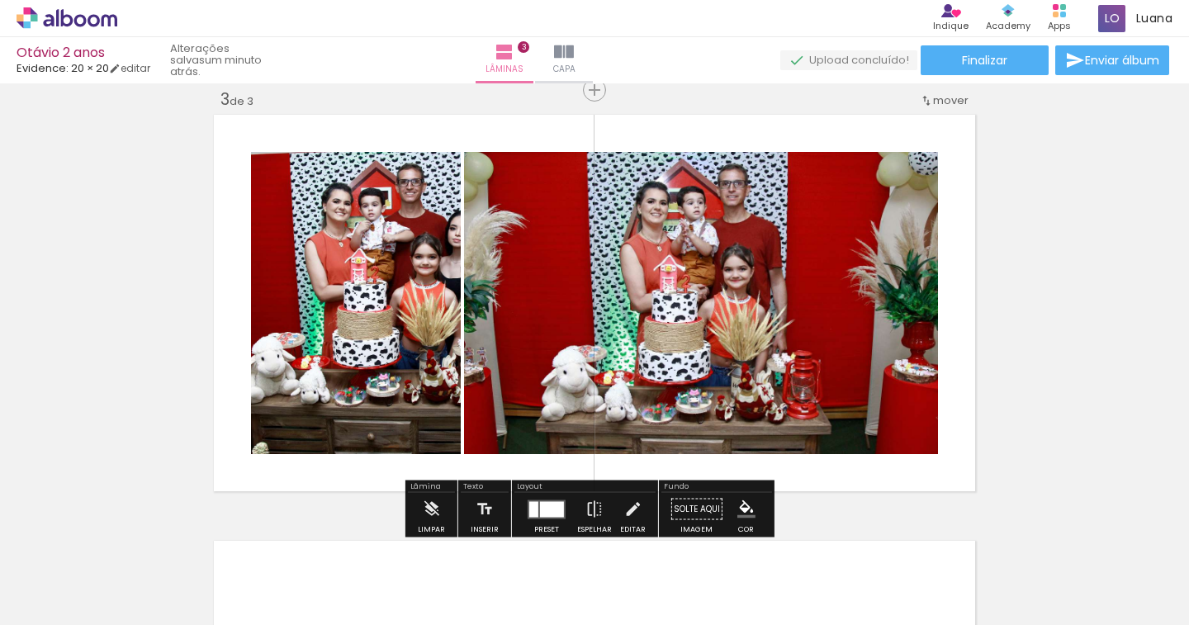
drag, startPoint x: 546, startPoint y: 513, endPoint x: 581, endPoint y: 510, distance: 35.7
click at [546, 513] on div at bounding box center [552, 509] width 24 height 16
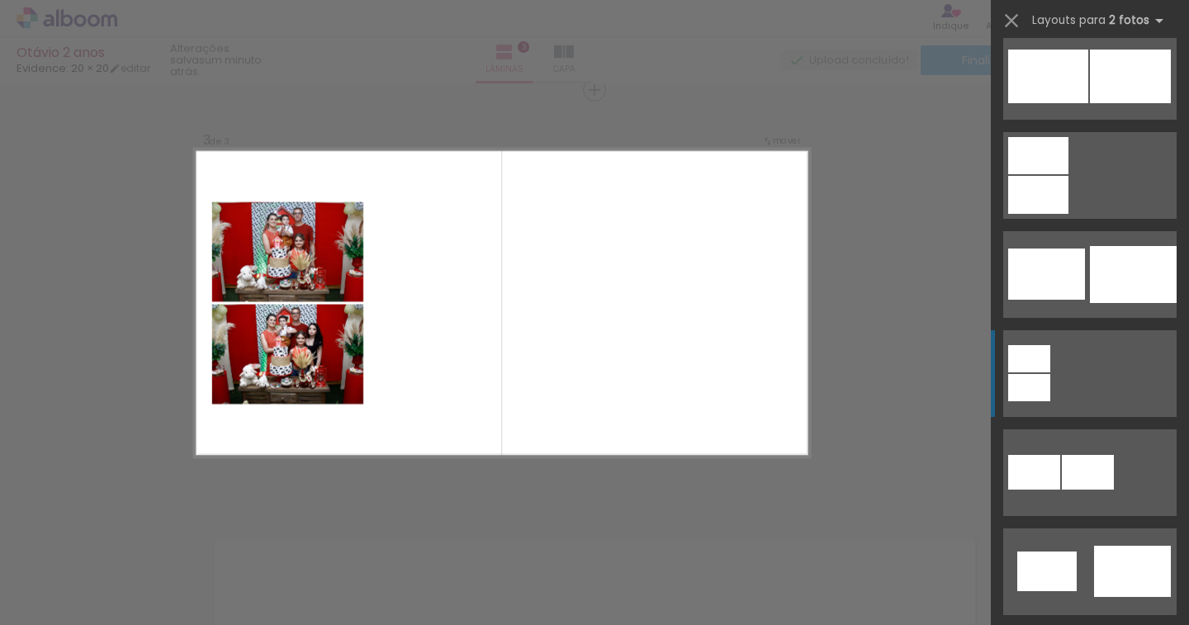
scroll to position [0, 0]
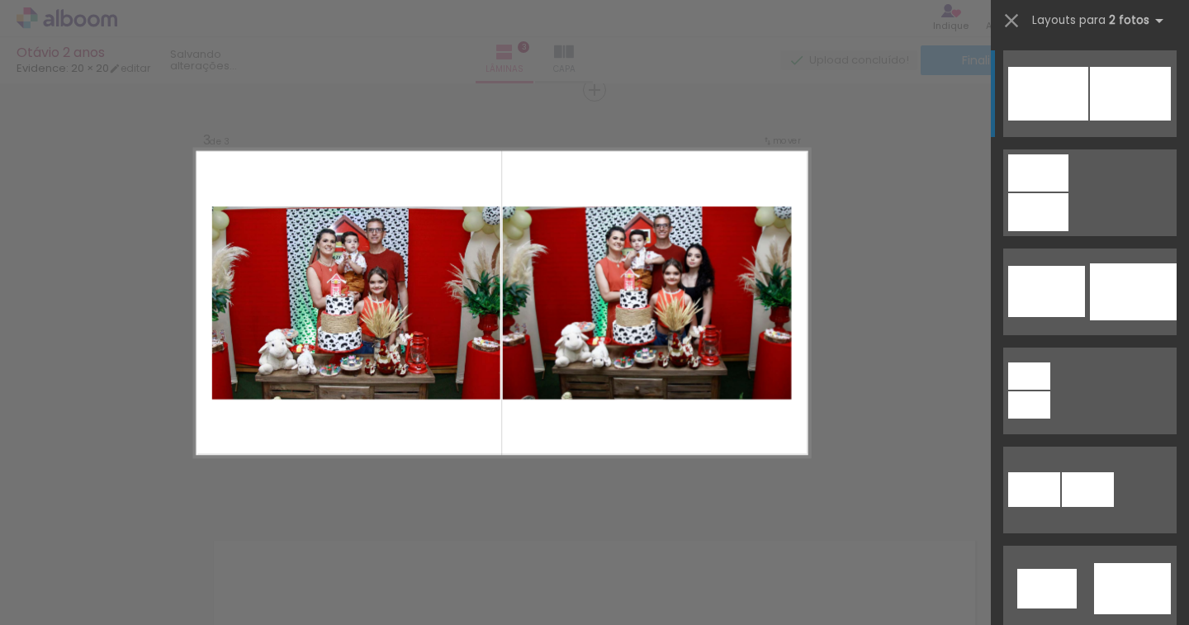
click at [1091, 248] on quentale-layouter at bounding box center [1089, 291] width 173 height 87
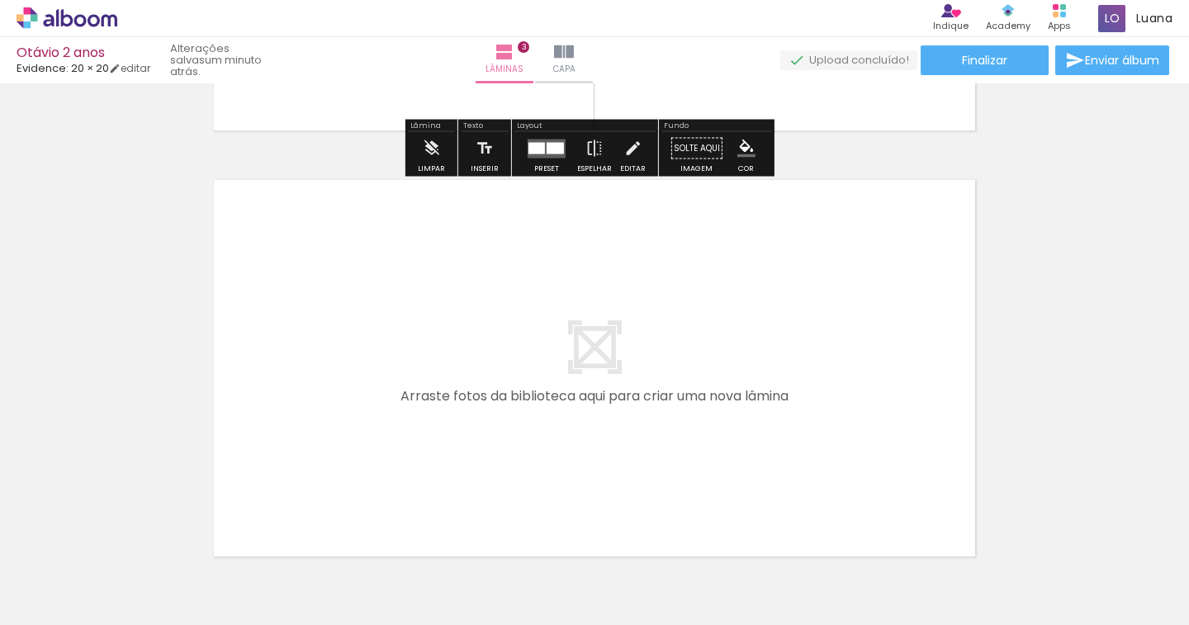
scroll to position [1285, 0]
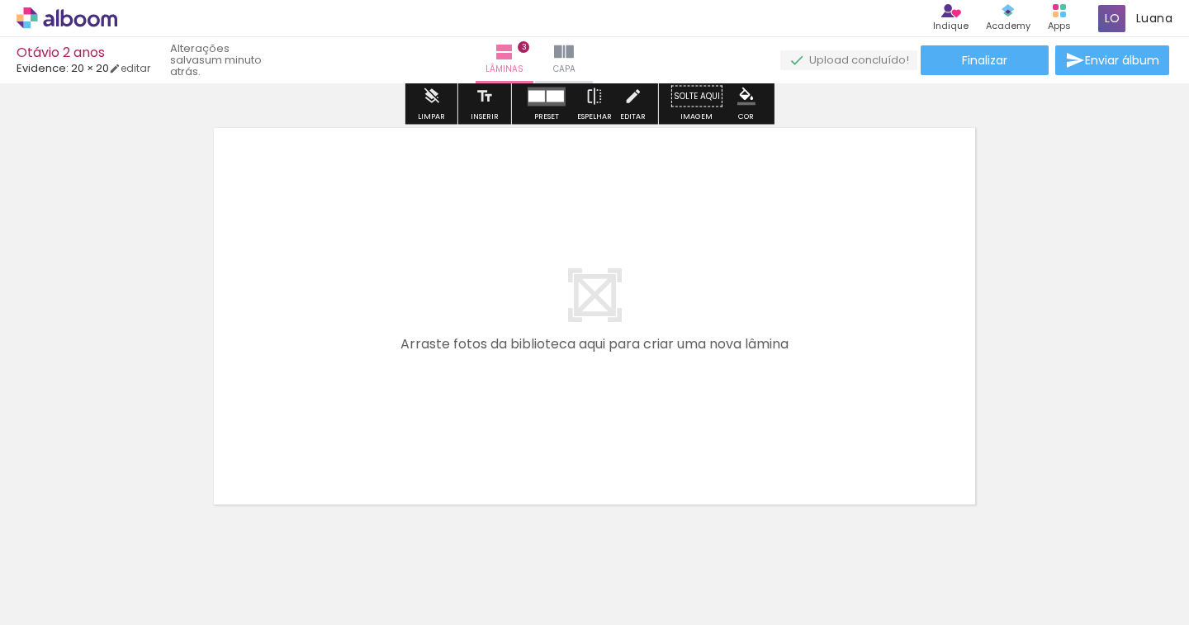
drag, startPoint x: 684, startPoint y: 552, endPoint x: 618, endPoint y: 471, distance: 104.4
click at [618, 471] on quentale-workspace at bounding box center [594, 312] width 1189 height 625
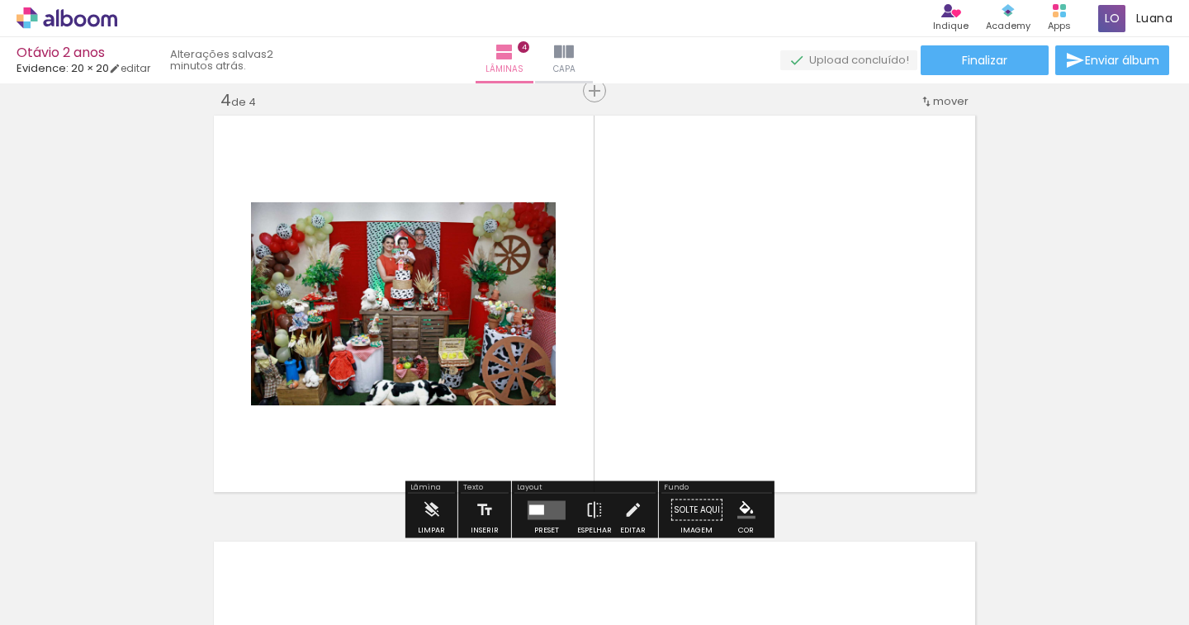
scroll to position [1299, 0]
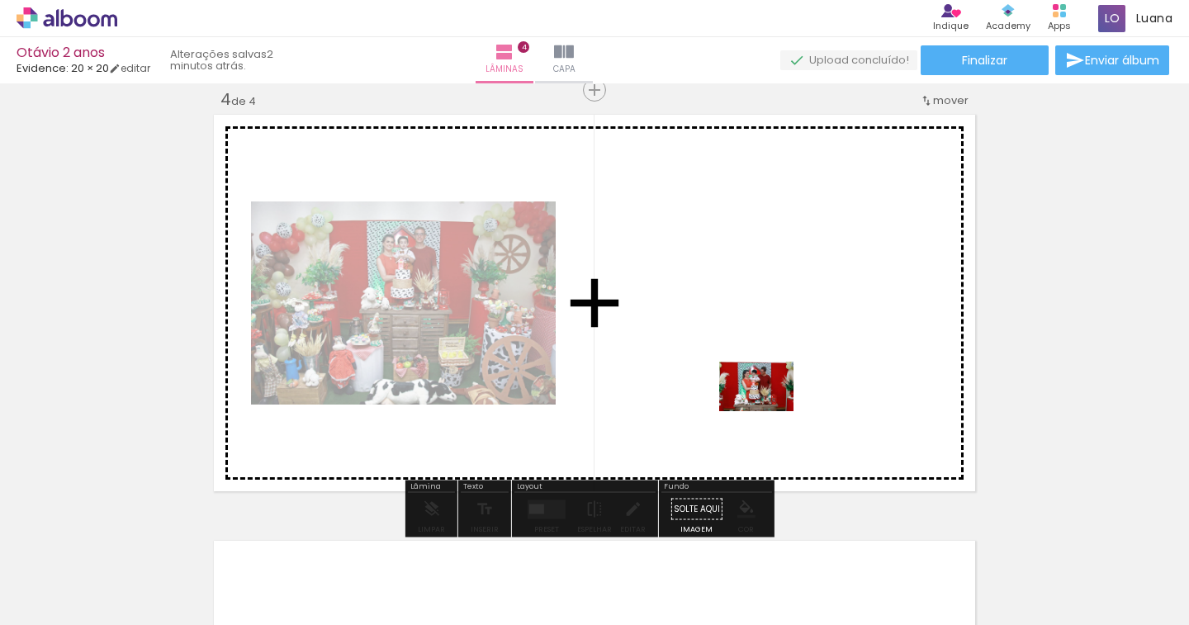
drag, startPoint x: 802, startPoint y: 575, endPoint x: 769, endPoint y: 411, distance: 166.8
click at [769, 411] on quentale-workspace at bounding box center [594, 312] width 1189 height 625
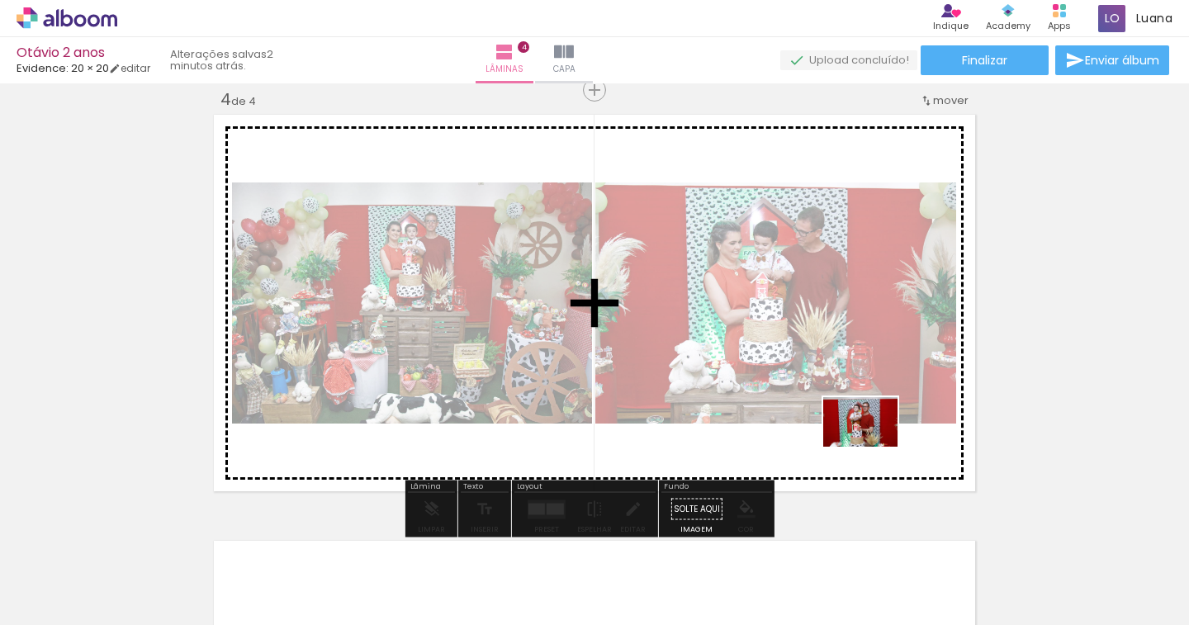
drag, startPoint x: 866, startPoint y: 569, endPoint x: 873, endPoint y: 447, distance: 122.4
click at [873, 447] on quentale-workspace at bounding box center [594, 312] width 1189 height 625
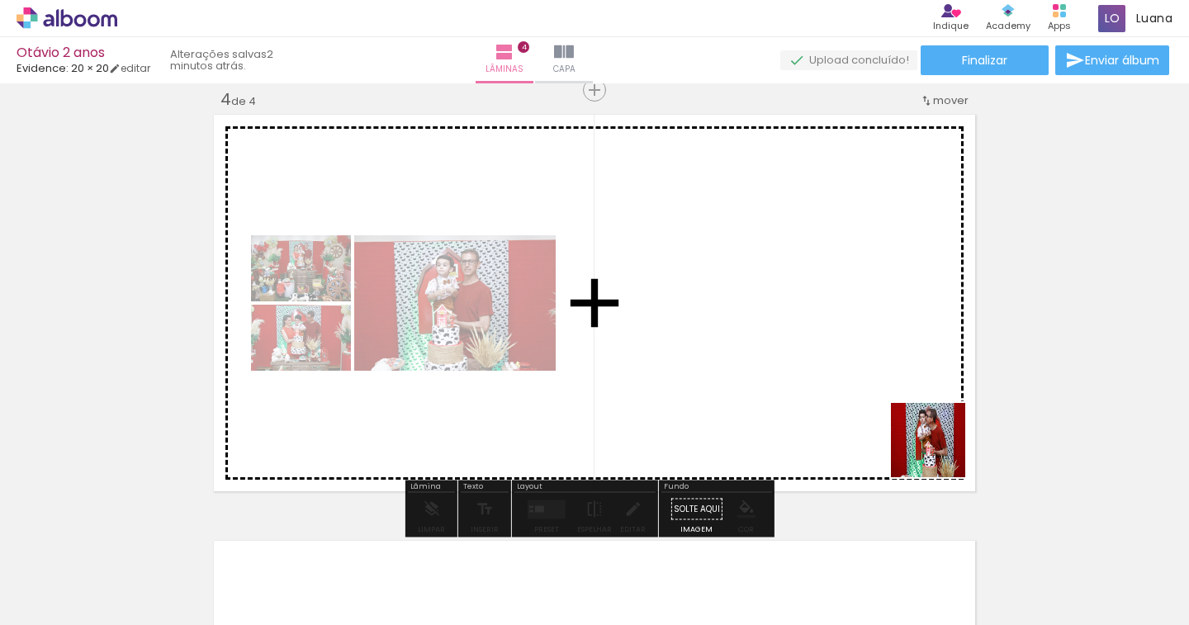
drag, startPoint x: 969, startPoint y: 573, endPoint x: 938, endPoint y: 438, distance: 139.0
click at [938, 438] on quentale-workspace at bounding box center [594, 312] width 1189 height 625
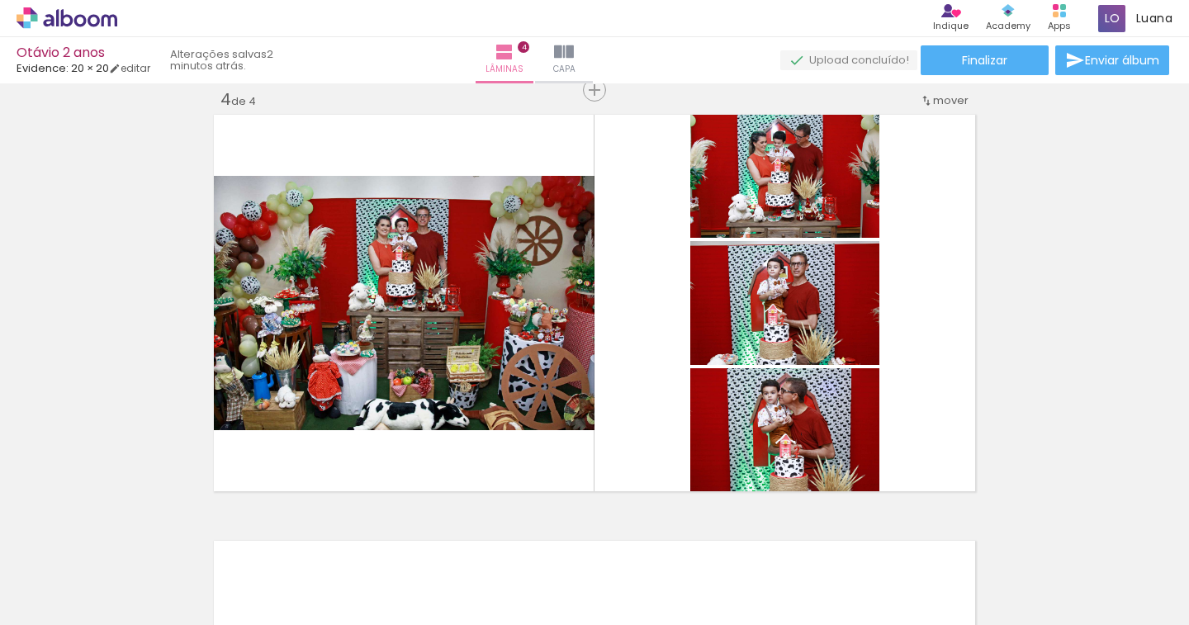
scroll to position [0, 1761]
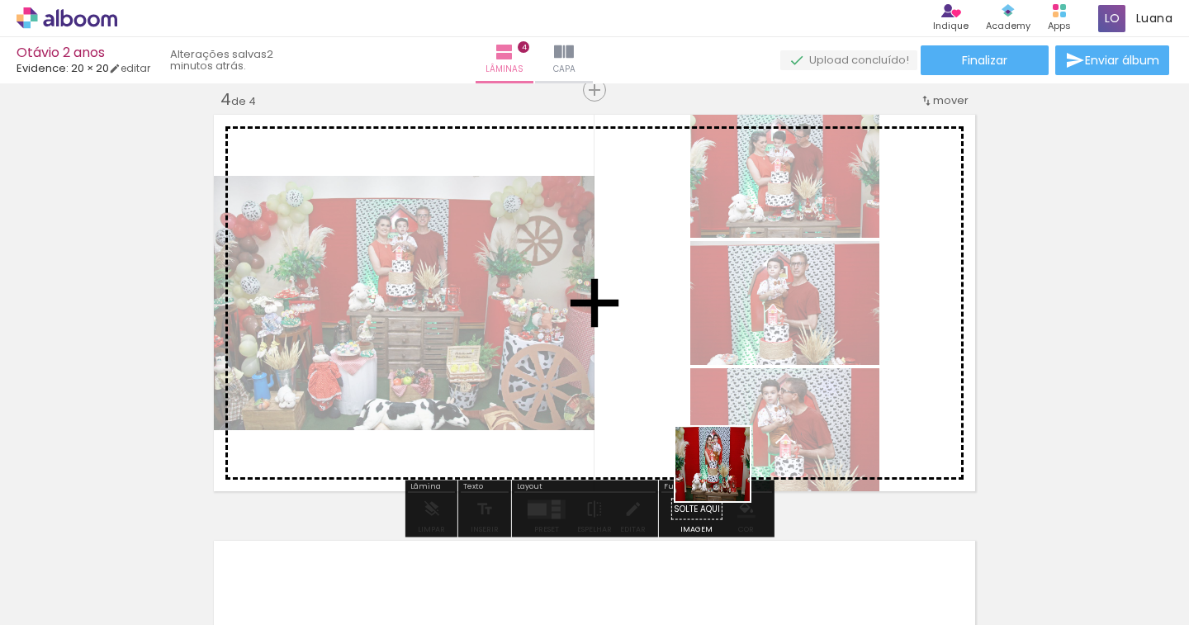
drag, startPoint x: 722, startPoint y: 560, endPoint x: 725, endPoint y: 467, distance: 92.5
click at [725, 467] on quentale-workspace at bounding box center [594, 312] width 1189 height 625
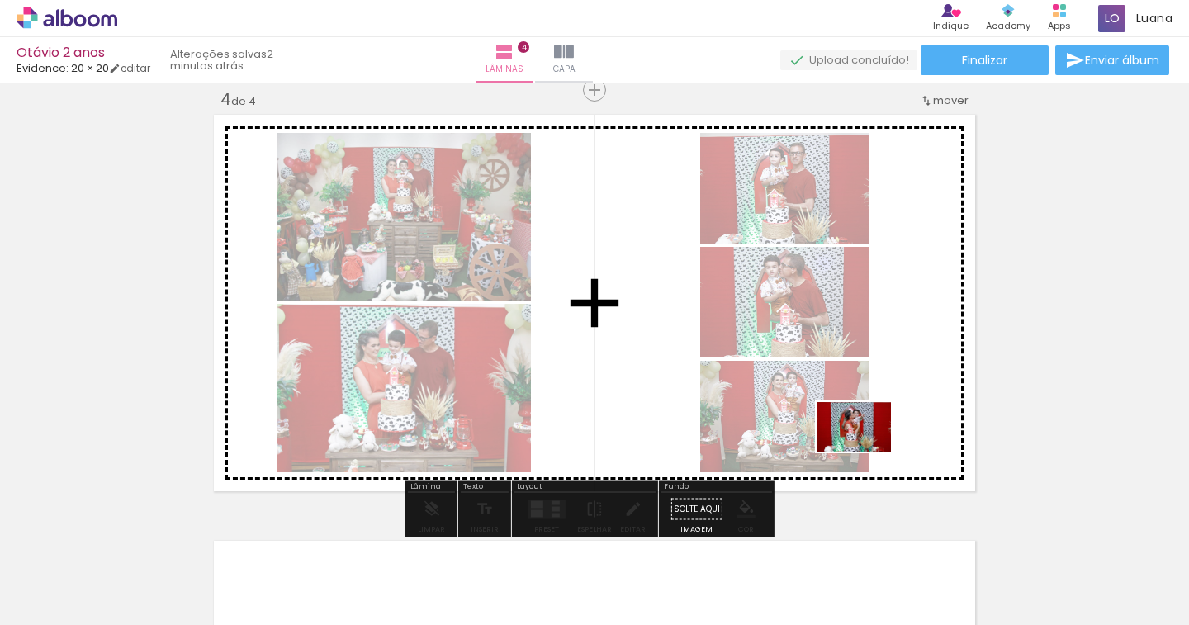
drag, startPoint x: 836, startPoint y: 551, endPoint x: 867, endPoint y: 450, distance: 105.2
click at [867, 450] on quentale-workspace at bounding box center [594, 312] width 1189 height 625
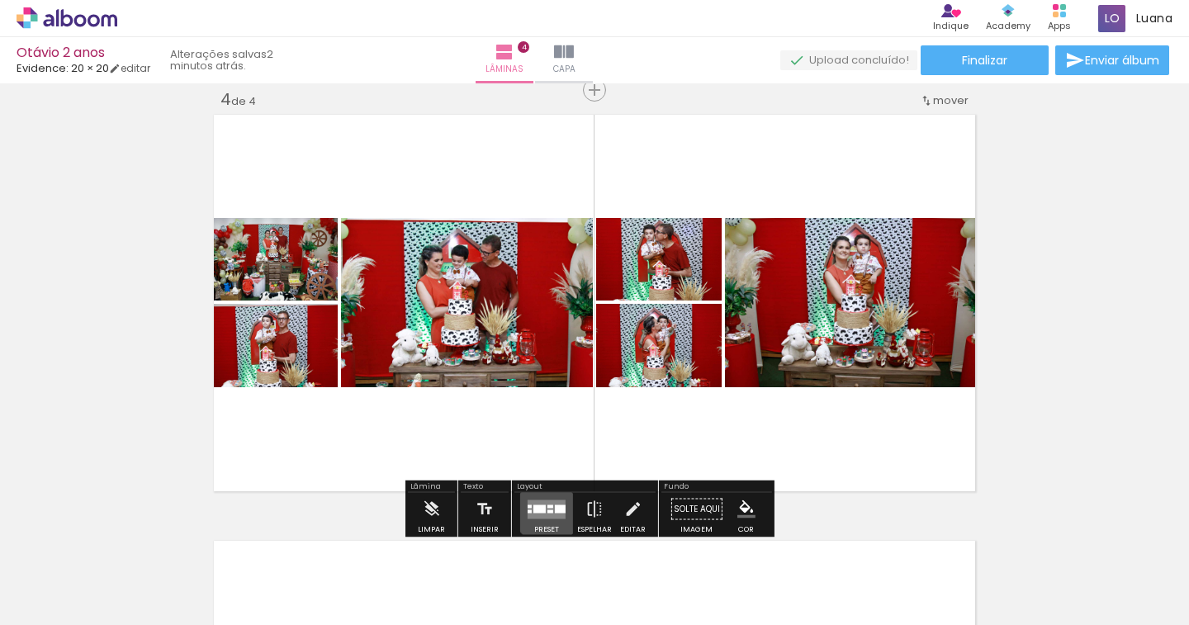
click at [558, 496] on div at bounding box center [546, 509] width 45 height 33
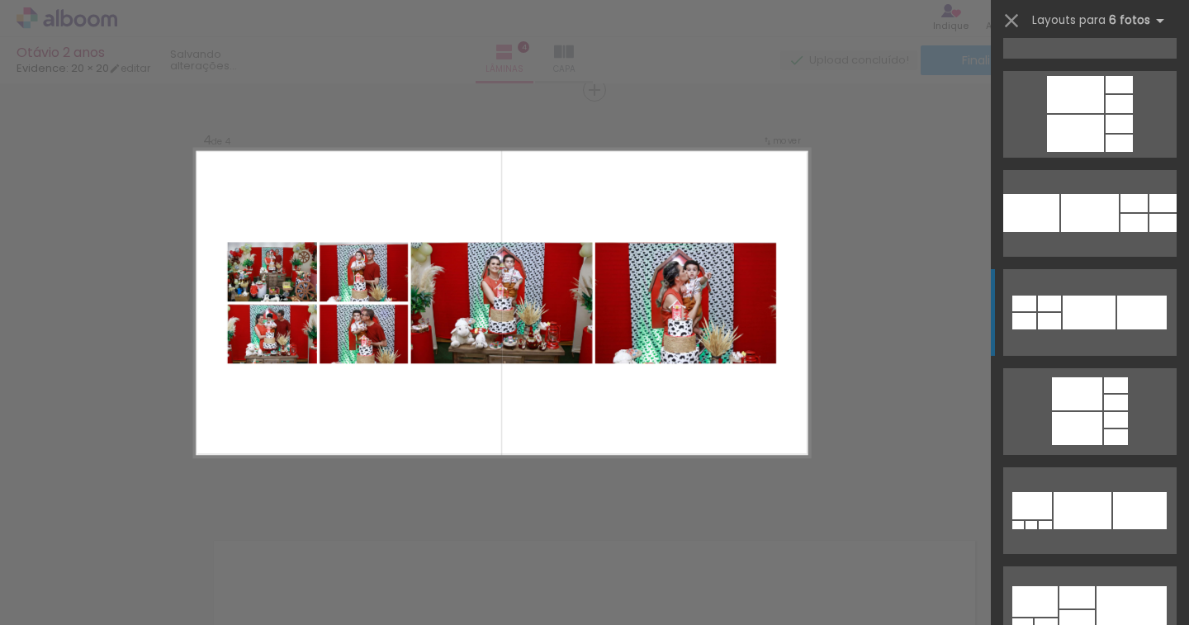
scroll to position [10567, 0]
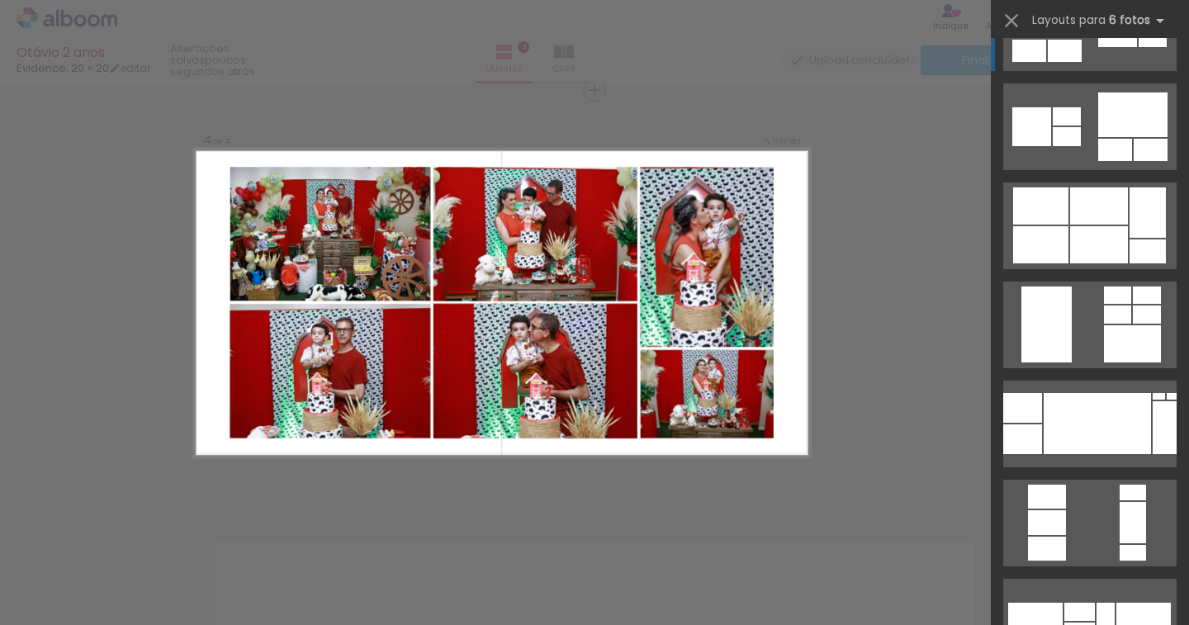
scroll to position [14117, 0]
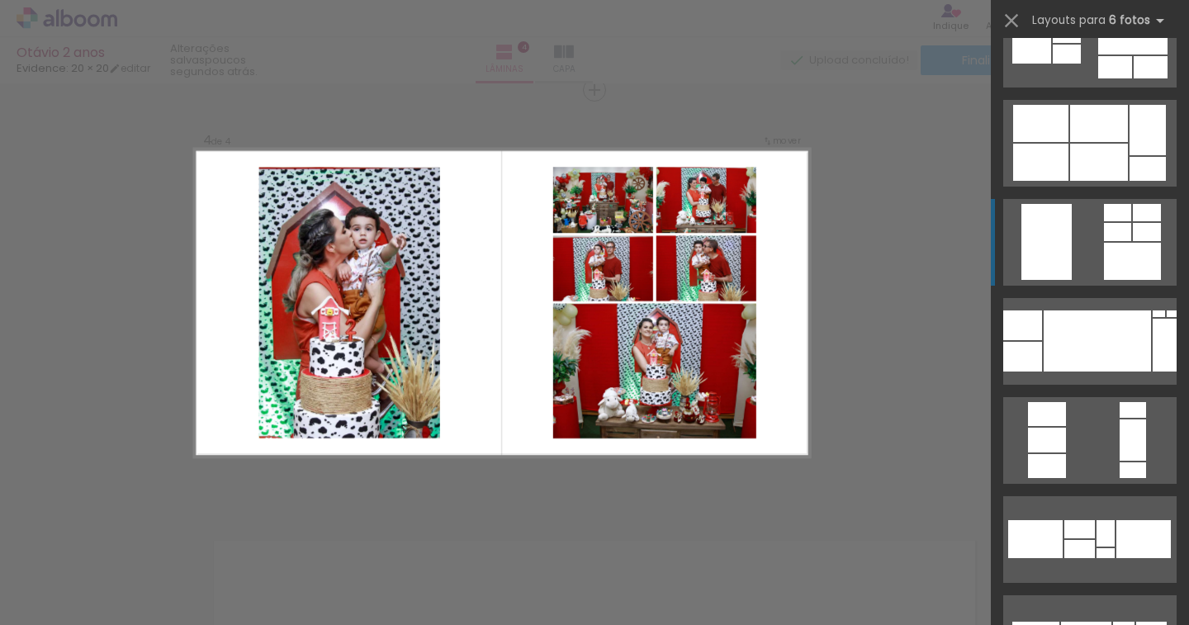
click at [1048, 402] on div at bounding box center [1047, 414] width 38 height 24
